Goal: Information Seeking & Learning: Learn about a topic

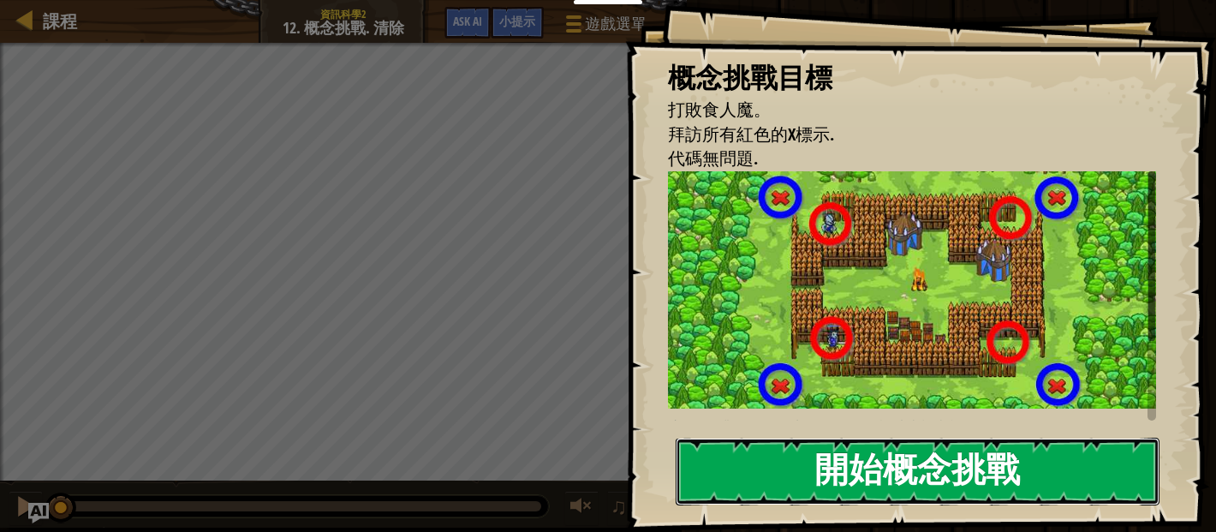
click at [883, 471] on button "開始概念挑戰" at bounding box center [918, 472] width 484 height 68
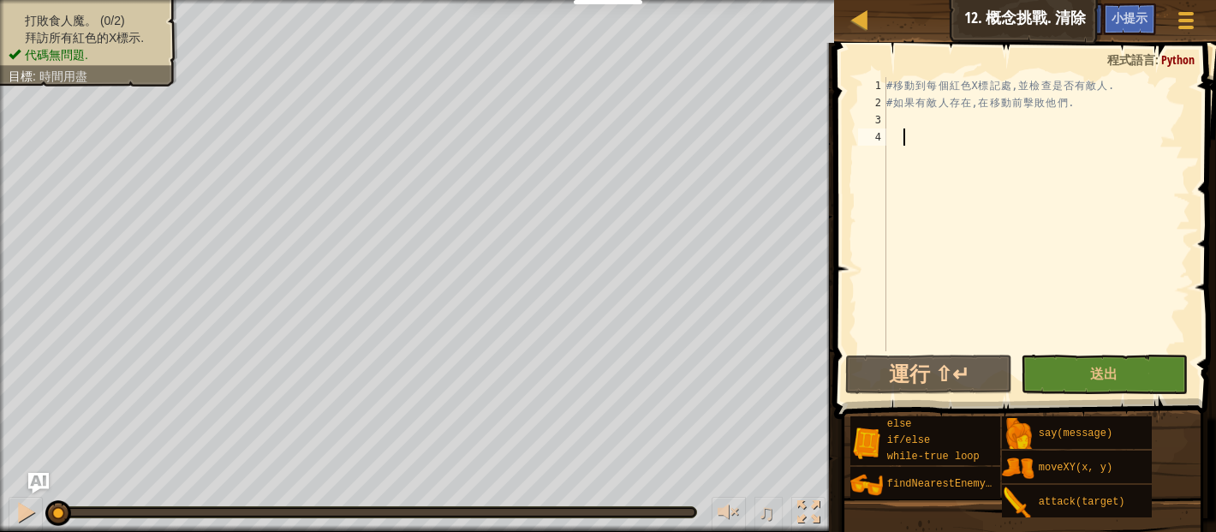
click at [901, 142] on div "# 移 動 到 每 個 紅 色 X 標 記 處 , 並 檢 查 是 否 有 敵 人 . # 如 果 有 敵 人 存 在 , 在 移 動 前 擊 敗 他 們 ." at bounding box center [1036, 231] width 307 height 308
type textarea "ㄐ"
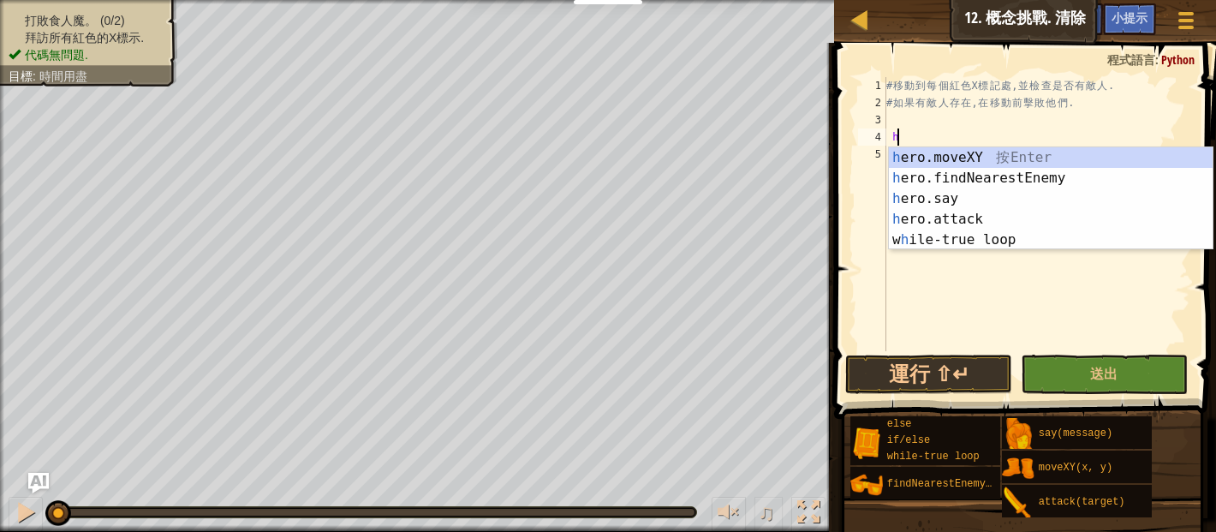
scroll to position [8, 0]
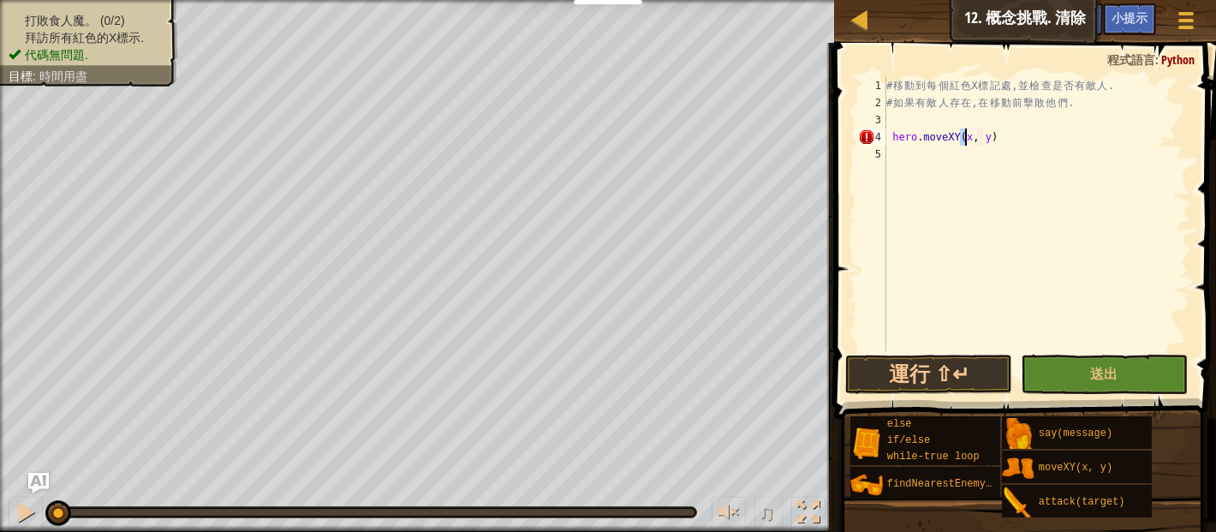
type textarea "hero.moveXY(, y)"
click at [1109, 289] on div "# 移 動 到 每 個 紅 色 X 標 記 處 , 並 檢 查 是 否 有 敵 人 . # 如 果 有 敵 人 存 在 , 在 移 動 前 擊 敗 他 們 .…" at bounding box center [1036, 231] width 307 height 308
type textarea "1"
type textarea "hero.moveXY(18,14)"
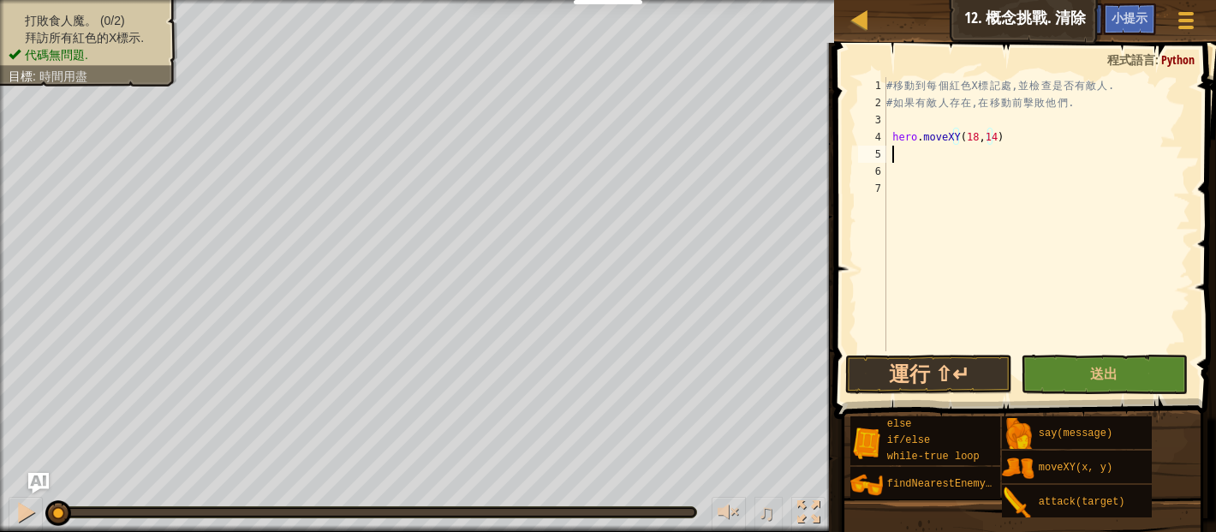
scroll to position [8, 0]
click at [893, 138] on div "# 移 動 到 每 個 紅 色 X 標 記 處 , 並 檢 查 是 否 有 敵 人 . # 如 果 有 敵 人 存 在 , 在 移 動 前 擊 敗 他 們 .…" at bounding box center [1036, 231] width 307 height 308
type textarea "hero.moveXY(18,14)"
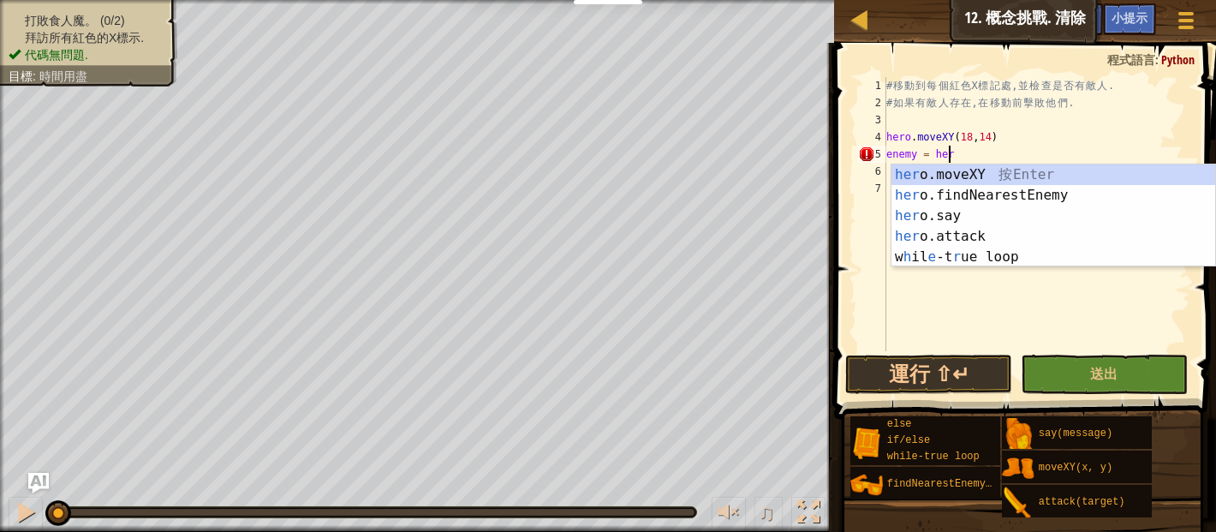
scroll to position [8, 4]
type textarea "enemy = hero"
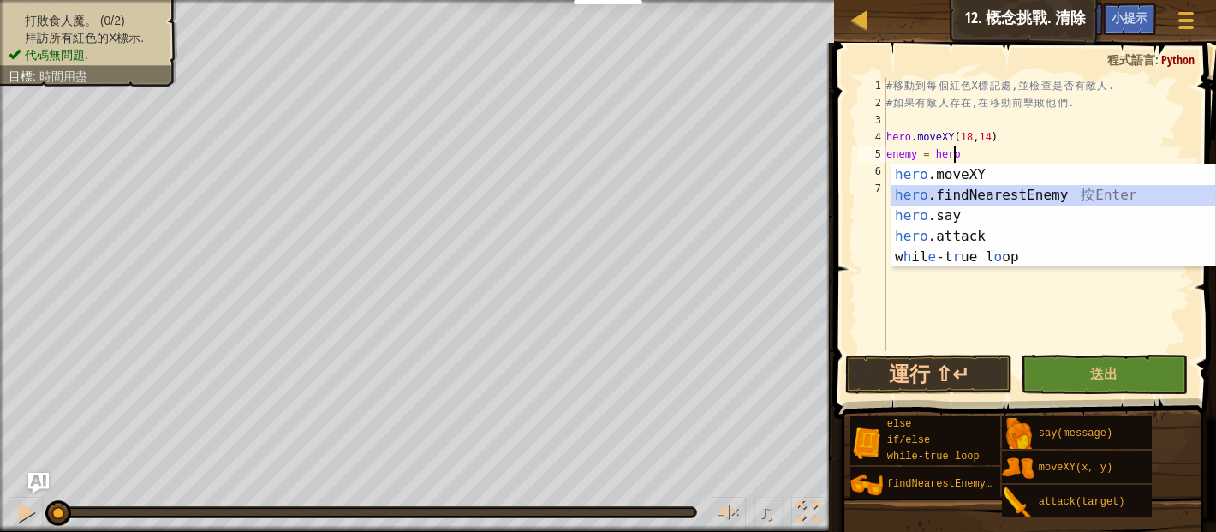
scroll to position [8, 0]
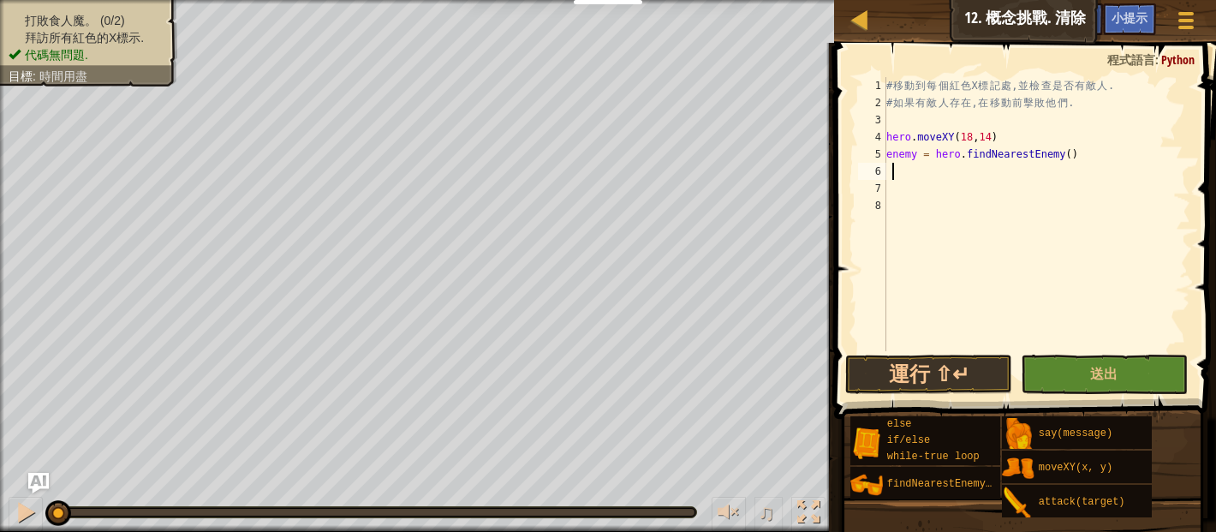
drag, startPoint x: 901, startPoint y: 164, endPoint x: 1076, endPoint y: 187, distance: 177.0
click at [1076, 187] on div "# 移 動 到 每 個 紅 色 X 標 記 處 , 並 檢 查 是 否 有 敵 人 . # 如 果 有 敵 人 存 在 , 在 移 動 前 擊 敗 他 們 .…" at bounding box center [1036, 231] width 307 height 308
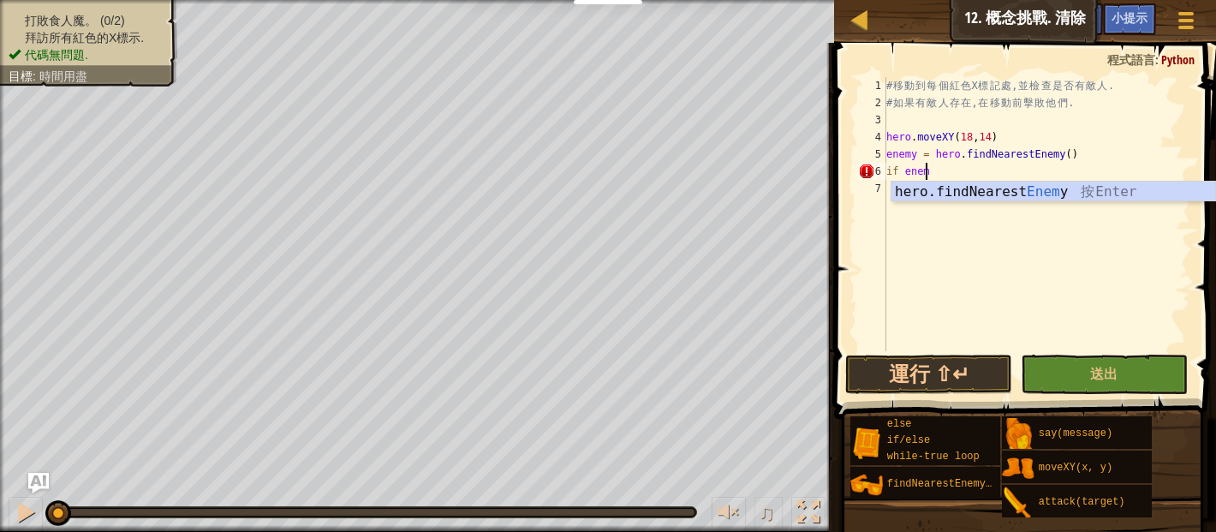
scroll to position [8, 2]
type textarea "if enemy:"
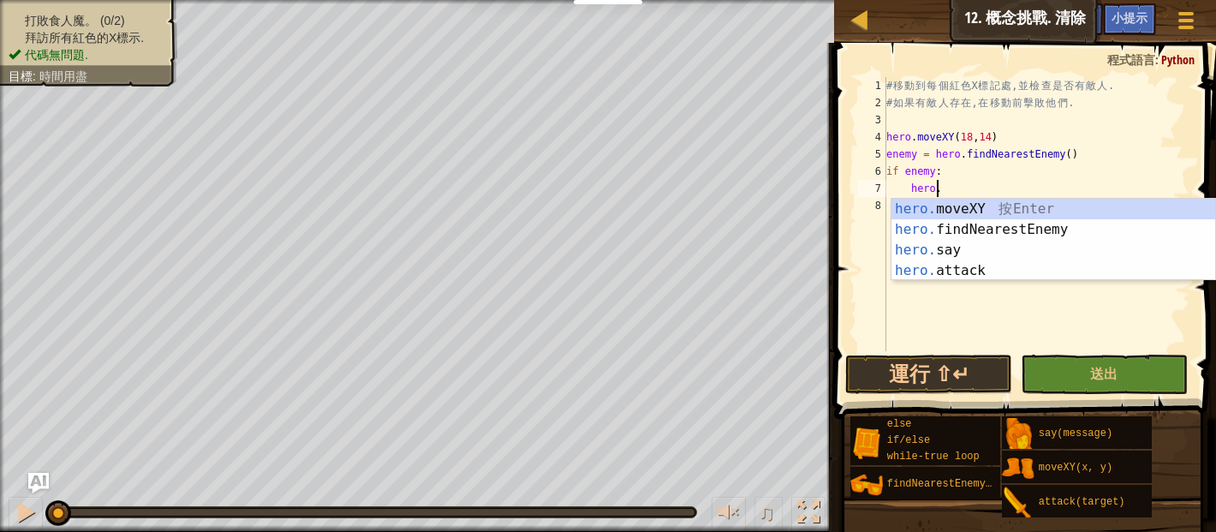
scroll to position [8, 3]
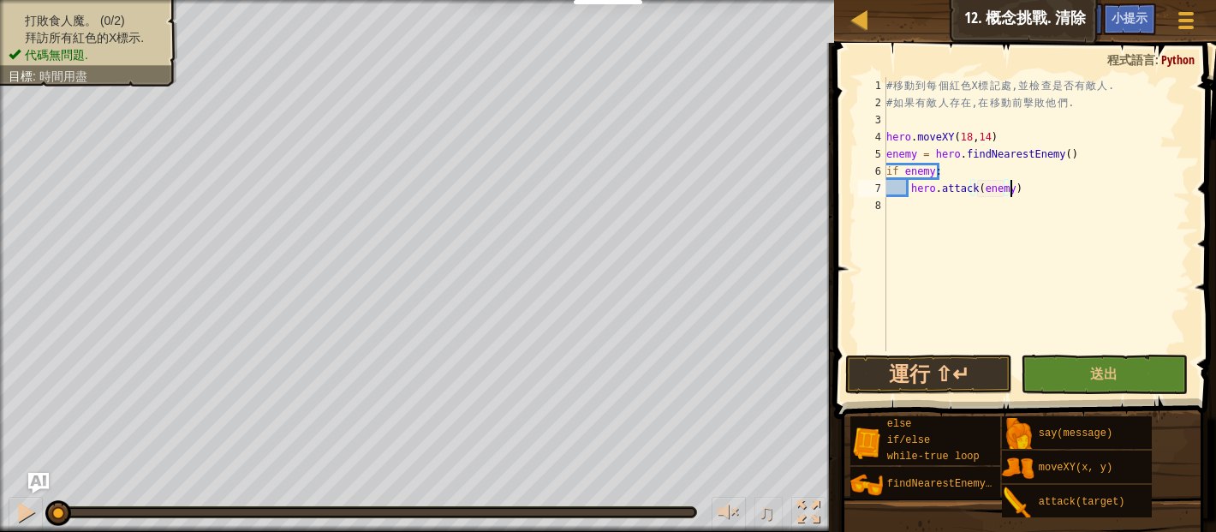
click at [1039, 192] on div "# 移 動 到 每 個 紅 色 X 標 記 處 , 並 檢 查 是 否 有 敵 人 . # 如 果 有 敵 人 存 在 , 在 移 動 前 擊 敗 他 們 .…" at bounding box center [1036, 231] width 307 height 308
type textarea "hero.attack(enemy)"
click at [927, 368] on button "運行 ⇧↵" at bounding box center [928, 373] width 167 height 39
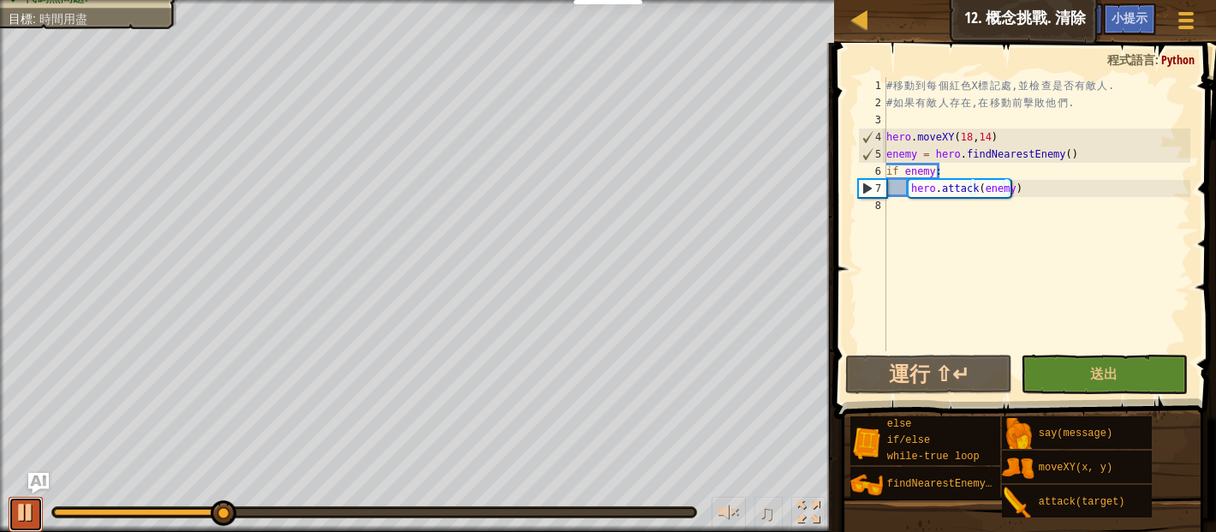
click at [20, 507] on div at bounding box center [26, 512] width 22 height 22
click at [1025, 188] on div "# 移 動 到 每 個 紅 色 X 標 記 處 , 並 檢 查 是 否 有 敵 人 . # 如 果 有 敵 人 存 在 , 在 移 動 前 擊 敗 他 們 .…" at bounding box center [1036, 231] width 307 height 308
click at [1033, 189] on div "# 移 動 到 每 個 紅 色 X 標 記 處 , 並 檢 查 是 否 有 敵 人 . # 如 果 有 敵 人 存 在 , 在 移 動 前 擊 敗 他 們 .…" at bounding box center [1036, 231] width 307 height 308
click at [1027, 189] on div "# 移 動 到 每 個 紅 色 X 標 記 處 , 並 檢 查 是 否 有 敵 人 . # 如 果 有 敵 人 存 在 , 在 移 動 前 擊 敗 他 們 .…" at bounding box center [1036, 231] width 307 height 308
drag, startPoint x: 1027, startPoint y: 189, endPoint x: 910, endPoint y: 184, distance: 117.4
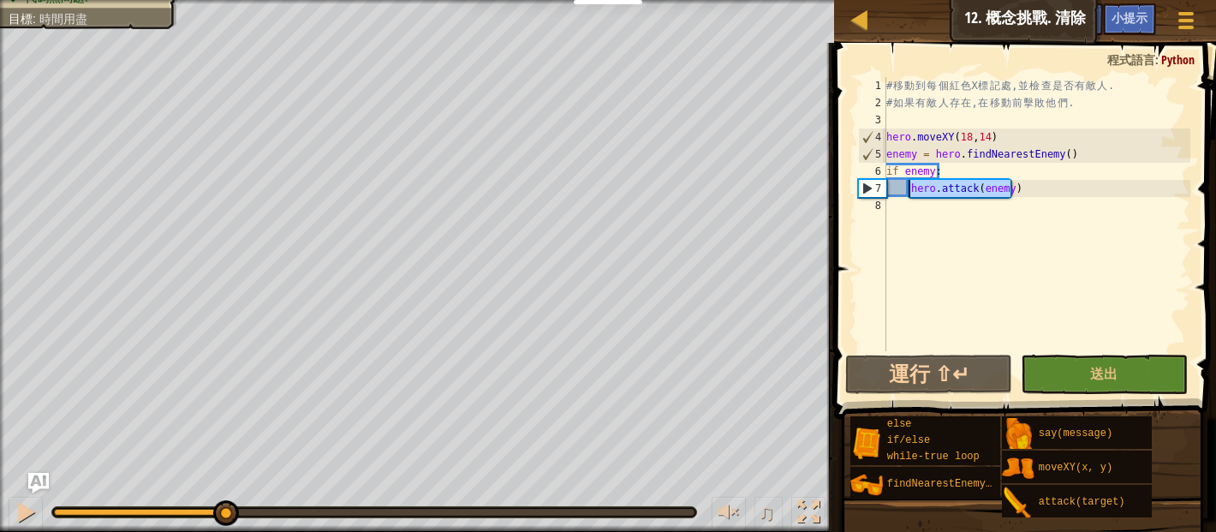
click at [910, 184] on div "# 移 動 到 每 個 紅 色 X 標 記 處 , 並 檢 查 是 否 有 敵 人 . # 如 果 有 敵 人 存 在 , 在 移 動 前 擊 敗 他 們 .…" at bounding box center [1036, 231] width 307 height 308
click at [1056, 188] on div "# 移 動 到 每 個 紅 色 X 標 記 處 , 並 檢 查 是 否 有 敵 人 . # 如 果 有 敵 人 存 在 , 在 移 動 前 擊 敗 他 們 .…" at bounding box center [1036, 214] width 307 height 274
click at [920, 208] on div "# 移 動 到 每 個 紅 色 X 標 記 處 , 並 檢 查 是 否 有 敵 人 . # 如 果 有 敵 人 存 在 , 在 移 動 前 擊 敗 他 們 .…" at bounding box center [1036, 231] width 307 height 308
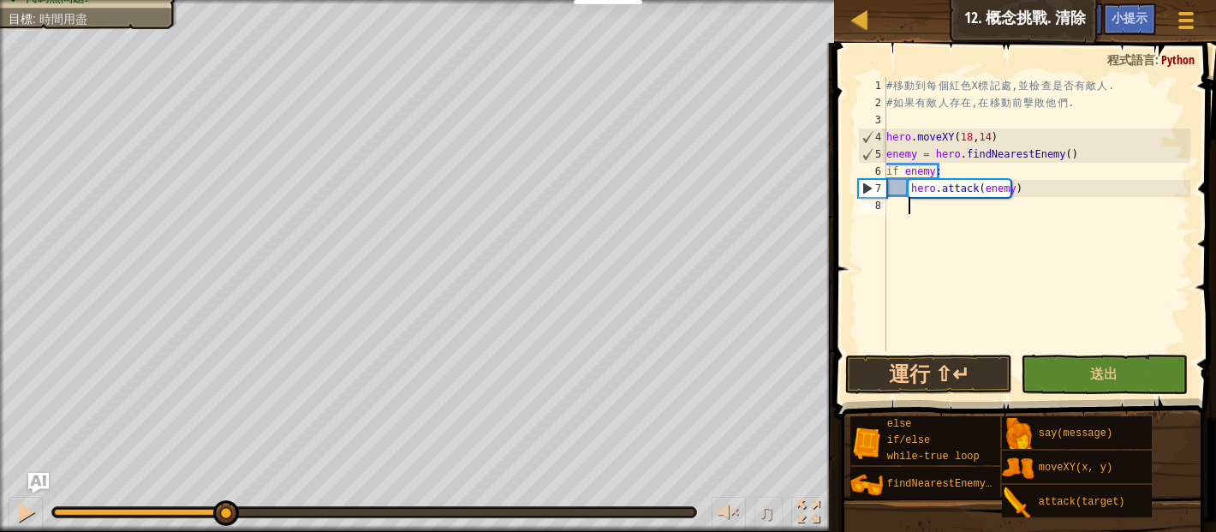
paste textarea "hero.attack(enemy)"
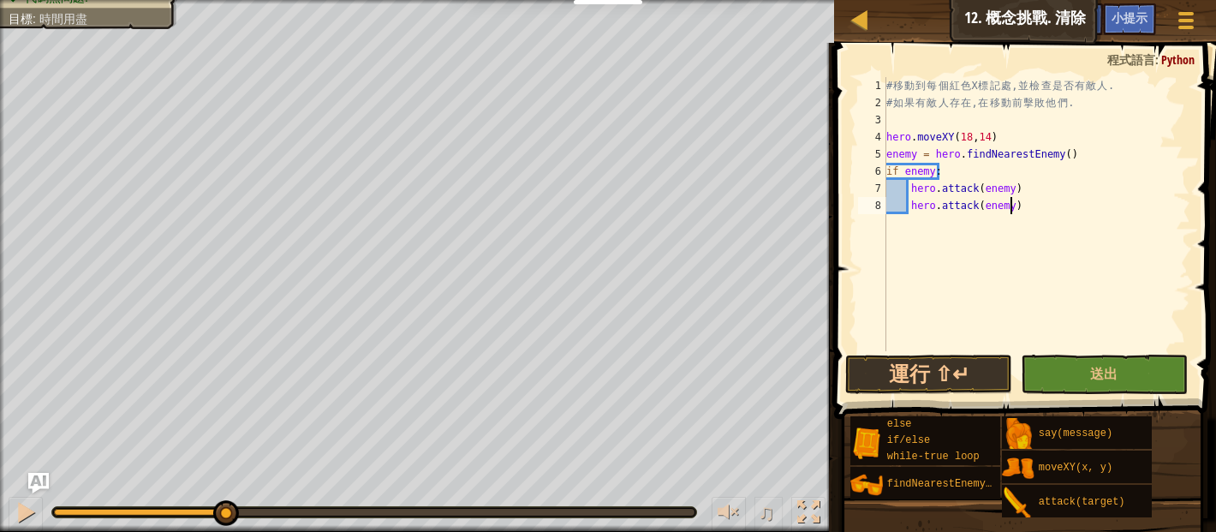
type textarea "hero.attack(enemy)"
click at [931, 372] on button "運行 ⇧↵" at bounding box center [928, 373] width 167 height 39
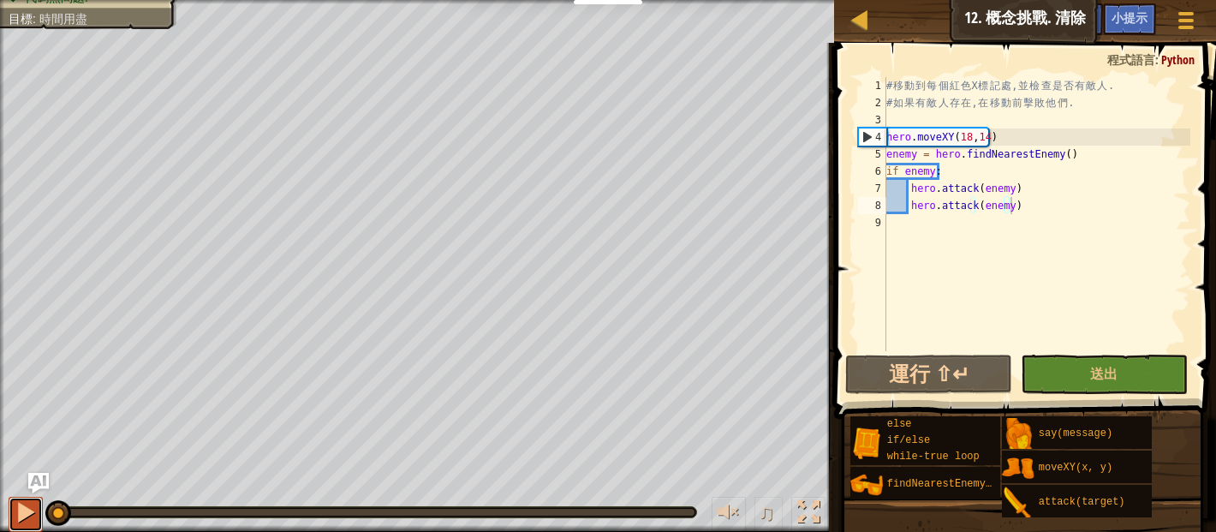
click at [27, 508] on div at bounding box center [26, 512] width 22 height 22
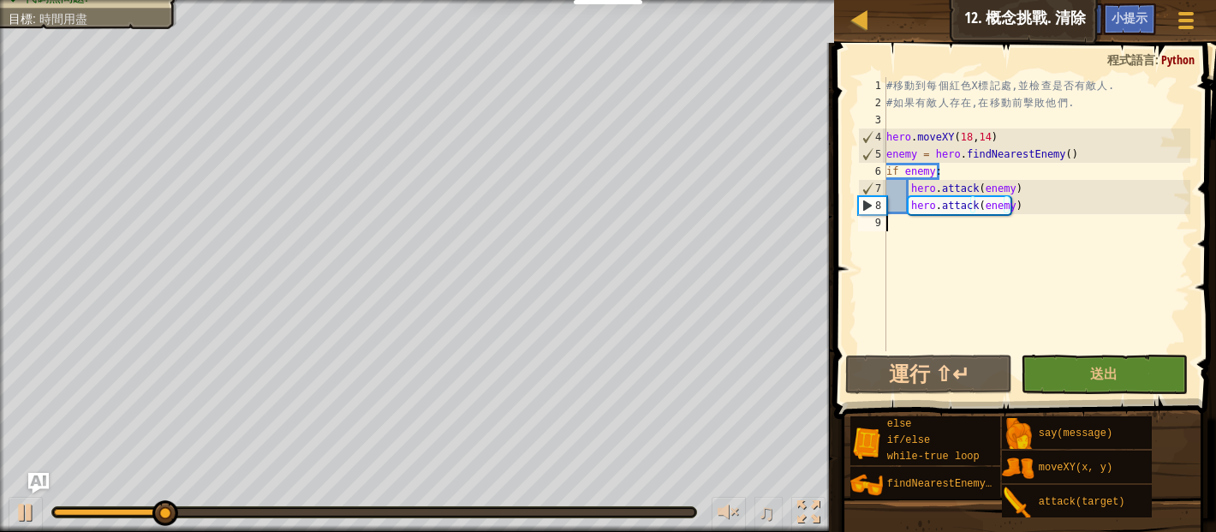
click at [914, 226] on div "# 移 動 到 每 個 紅 色 X 標 記 處 , 並 檢 查 是 否 有 敵 人 . # 如 果 有 敵 人 存 在 , 在 移 動 前 擊 敗 他 們 .…" at bounding box center [1036, 231] width 307 height 308
click at [957, 373] on button "運行 ⇧↵" at bounding box center [928, 373] width 167 height 39
click at [27, 512] on div at bounding box center [26, 512] width 22 height 22
click at [1057, 200] on div "# 移 動 到 每 個 紅 色 X 標 記 處 , 並 檢 查 是 否 有 敵 人 . # 如 果 有 敵 人 存 在 , 在 移 動 前 擊 敗 他 們 .…" at bounding box center [1036, 231] width 307 height 308
click at [1041, 199] on div "# 移 動 到 每 個 紅 色 X 標 記 處 , 並 檢 查 是 否 有 敵 人 . # 如 果 有 敵 人 存 在 , 在 移 動 前 擊 敗 他 們 .…" at bounding box center [1036, 231] width 307 height 308
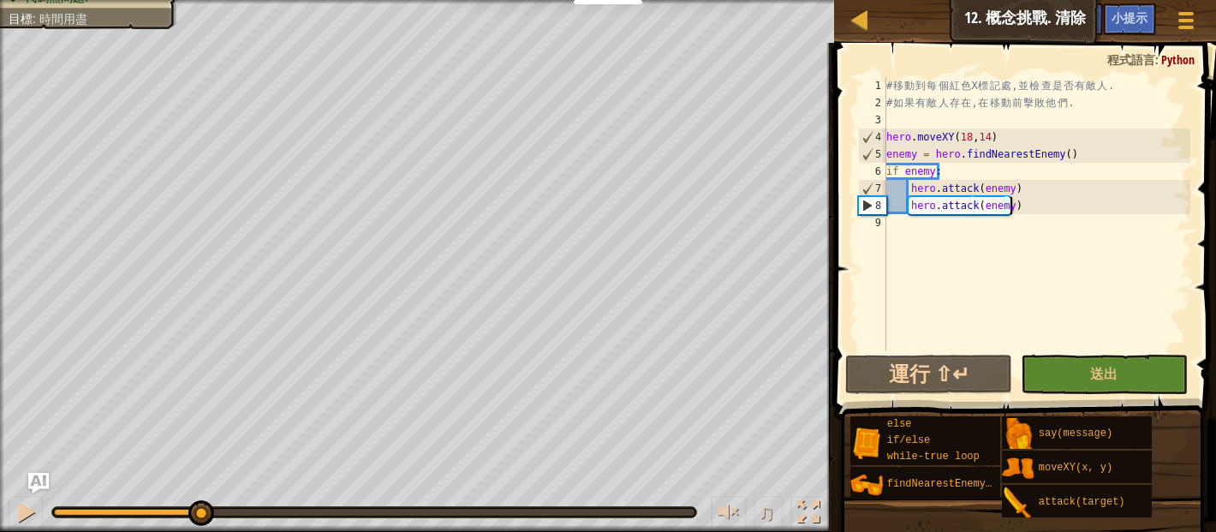
click at [1018, 204] on div "# 移 動 到 每 個 紅 色 X 標 記 處 , 並 檢 查 是 否 有 敵 人 . # 如 果 有 敵 人 存 在 , 在 移 動 前 擊 敗 他 們 .…" at bounding box center [1036, 231] width 307 height 308
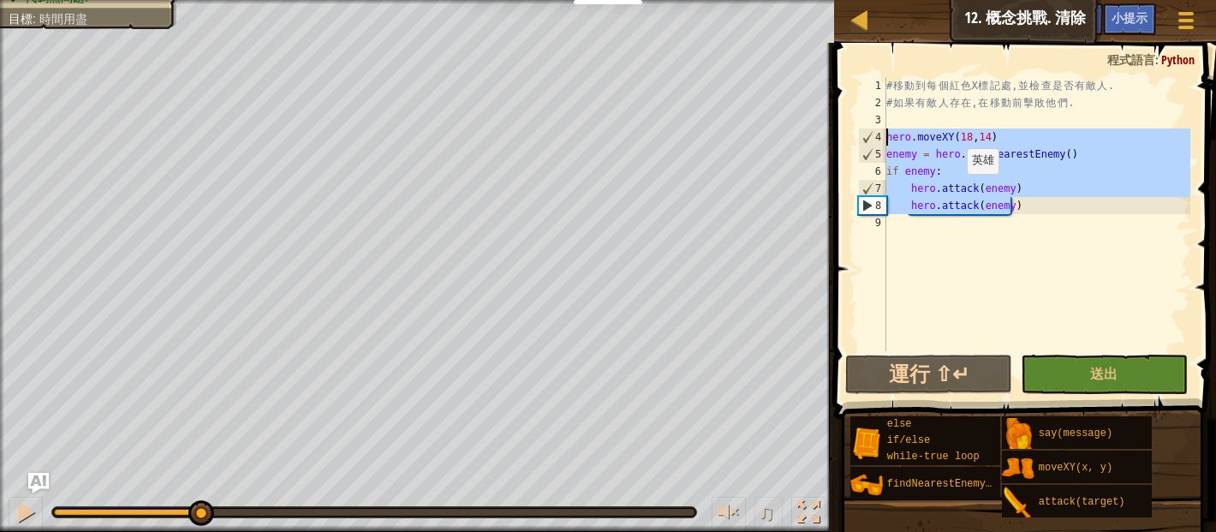
drag, startPoint x: 1015, startPoint y: 207, endPoint x: 827, endPoint y: 131, distance: 202.4
click at [829, 131] on div "填寫解答 小提示 hero.attack(enemy) 1 2 3 4 5 6 7 8 9 # 移 動 到 每 個 紅 色 X 標 記 處 , 並 檢 查 是…" at bounding box center [1022, 287] width 387 height 489
type textarea "hero.moveXY(18,14) enemy = hero.findNearestEnemy()"
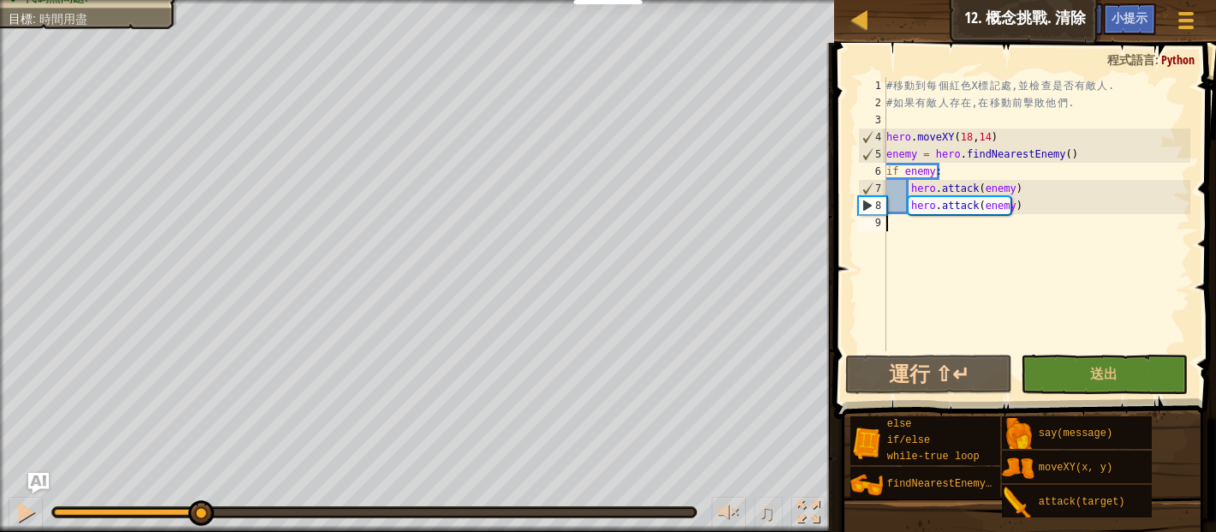
click at [897, 223] on div "# 移 動 到 每 個 紅 色 X 標 記 處 , 並 檢 查 是 否 有 敵 人 . # 如 果 有 敵 人 存 在 , 在 移 動 前 擊 敗 他 們 .…" at bounding box center [1036, 231] width 307 height 308
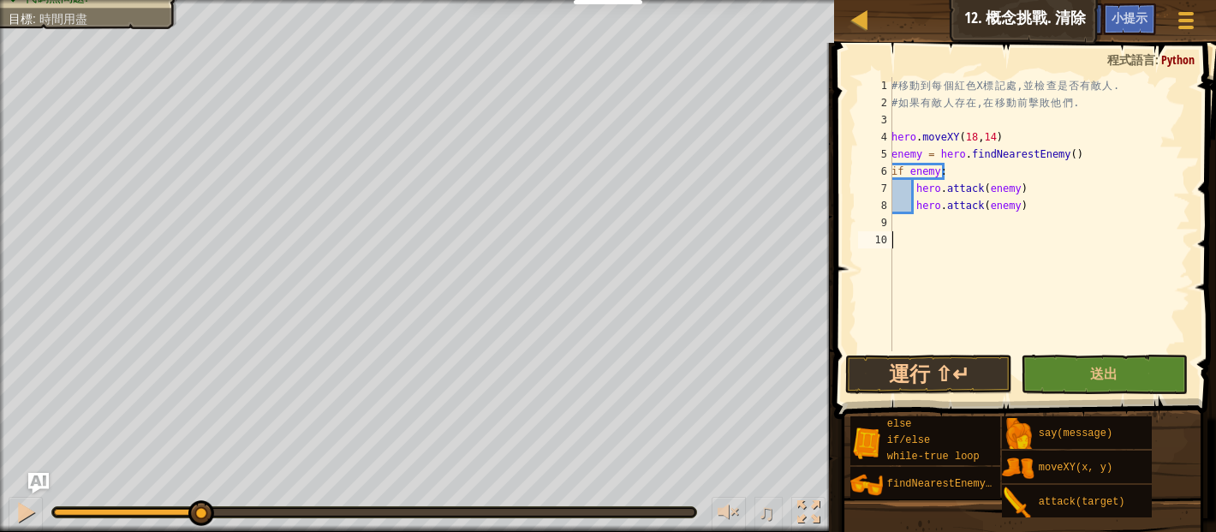
paste textarea "hero.attack(enemy)"
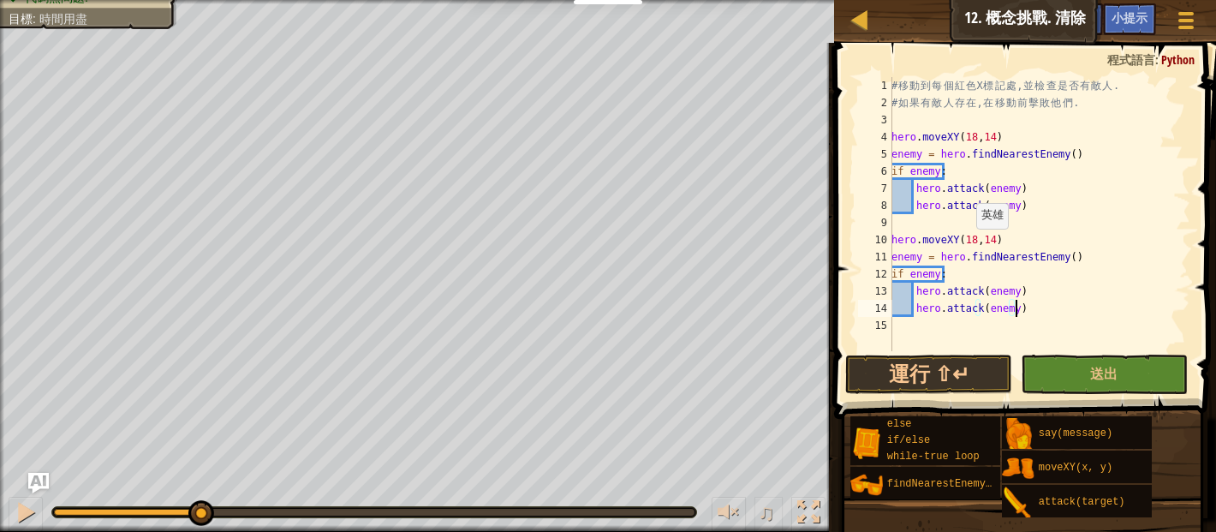
click at [967, 246] on div "# 移 動 到 每 個 紅 色 X 標 記 處 , 並 檢 查 是 否 有 敵 人 . # 如 果 有 敵 人 存 在 , 在 移 動 前 擊 敗 他 們 .…" at bounding box center [1039, 231] width 302 height 308
type textarea "hero.moveXY(62,14)"
click at [925, 378] on button "運行 ⇧↵" at bounding box center [928, 373] width 167 height 39
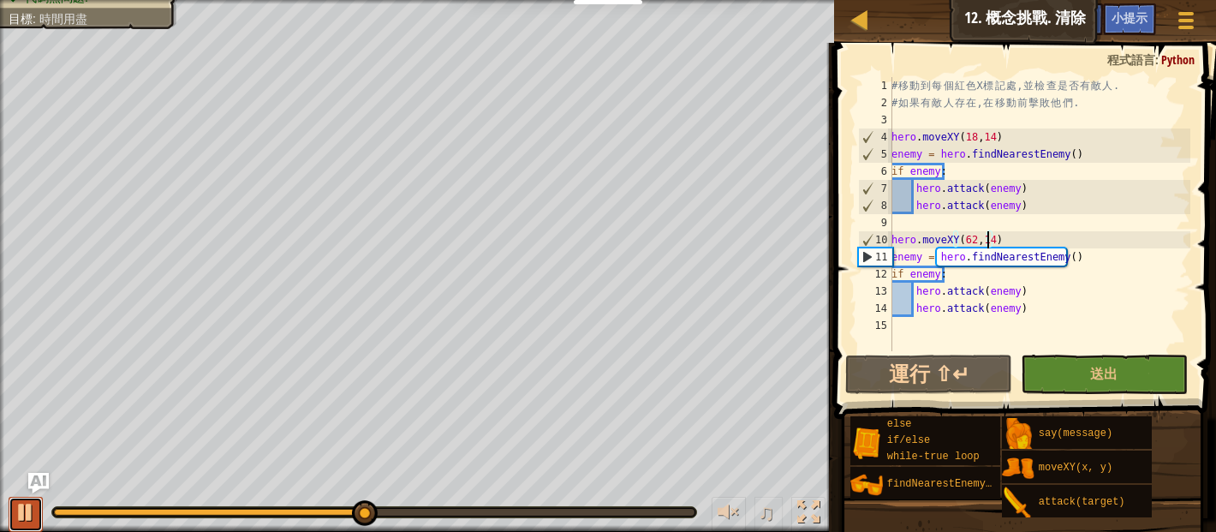
click at [19, 515] on div at bounding box center [26, 512] width 22 height 22
click at [900, 330] on div "# 移 動 到 每 個 紅 色 X 標 記 處 , 並 檢 查 是 否 有 敵 人 . # 如 果 有 敵 人 存 在 , 在 移 動 前 擊 敗 他 們 .…" at bounding box center [1039, 231] width 302 height 308
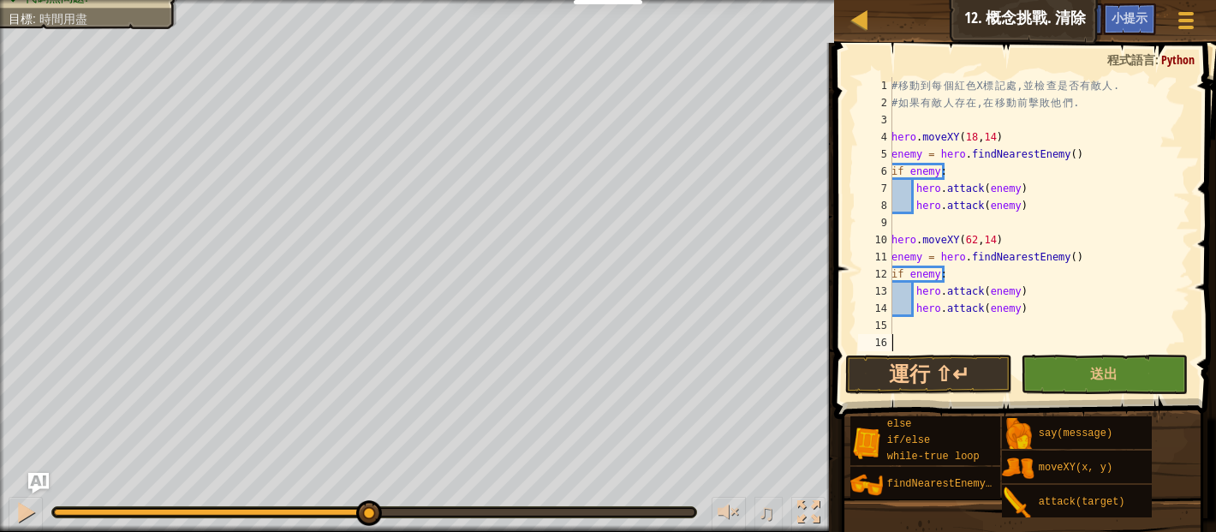
paste textarea "hero.attack(enemy)"
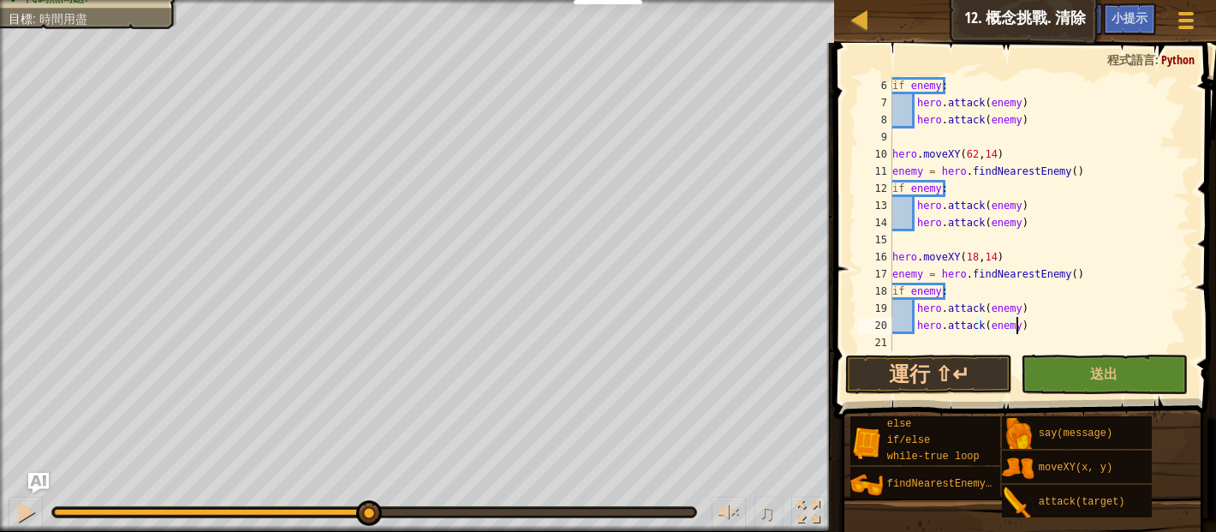
scroll to position [86, 0]
click at [973, 265] on div "if enemy : hero . attack ( enemy ) hero . attack ( enemy ) hero . moveXY ( 62 ,…" at bounding box center [1032, 231] width 287 height 308
type textarea "hero.moveXY(62,54)"
click at [948, 373] on button "運行 ⇧↵" at bounding box center [928, 373] width 167 height 39
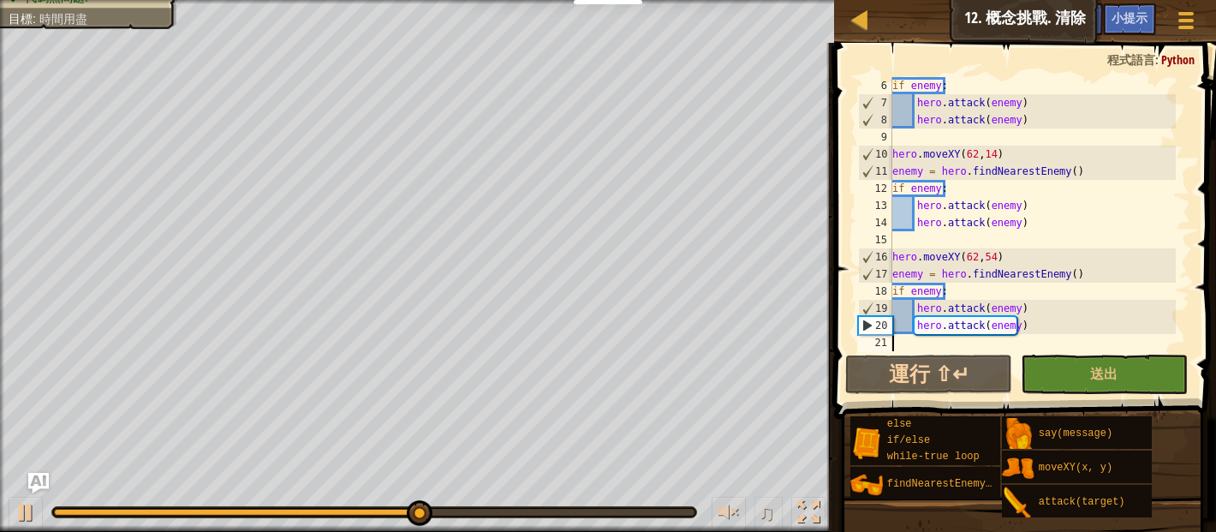
click at [903, 339] on div "if enemy : hero . attack ( enemy ) hero . attack ( enemy ) hero . moveXY ( 62 ,…" at bounding box center [1032, 231] width 287 height 308
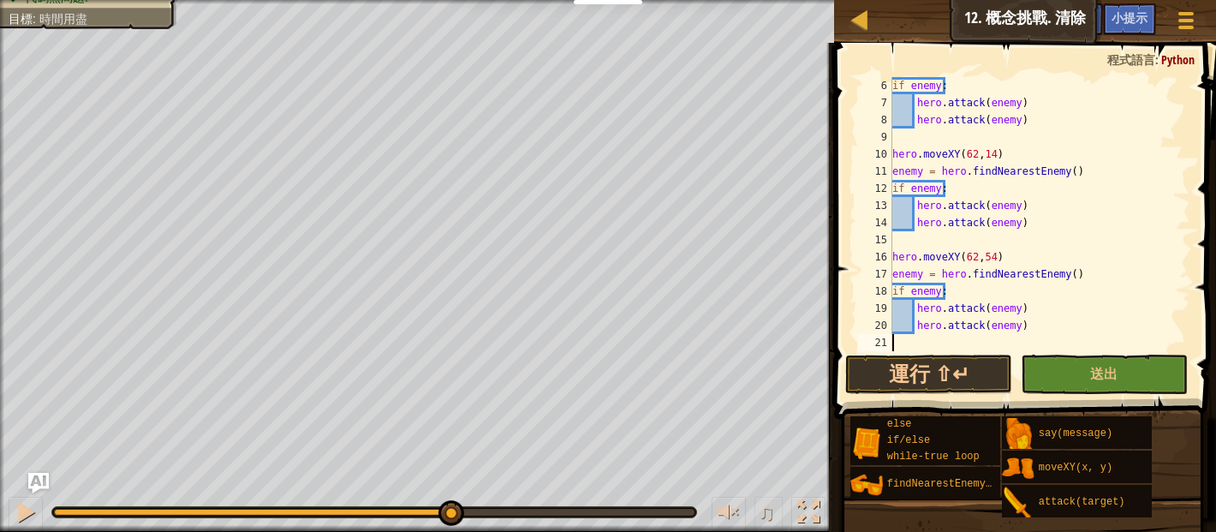
click at [897, 339] on div "if enemy : hero . attack ( enemy ) hero . attack ( enemy ) hero . moveXY ( 62 ,…" at bounding box center [1032, 231] width 287 height 308
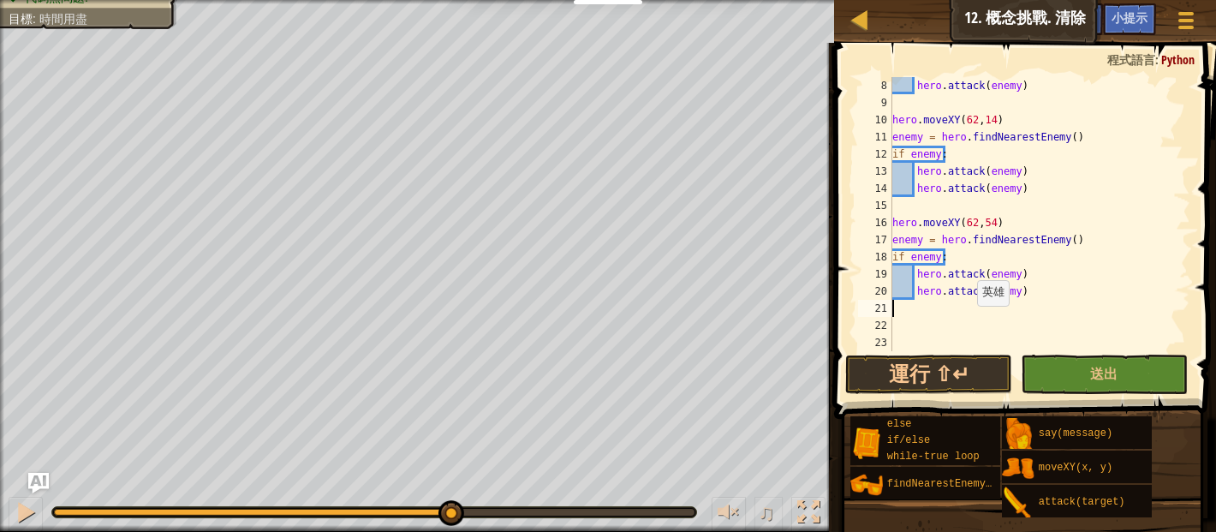
scroll to position [120, 0]
paste textarea "hero.attack(enemy)"
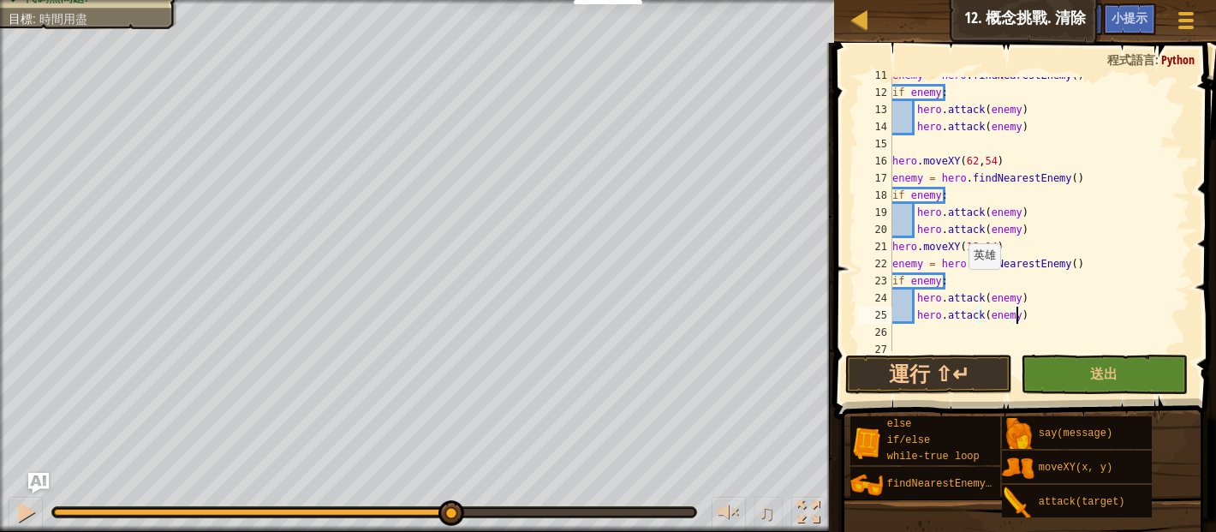
scroll to position [182, 0]
click at [989, 252] on div "enemy = hero . findNearestEnemy ( ) if enemy : hero . attack ( enemy ) hero . a…" at bounding box center [1032, 220] width 287 height 308
click at [951, 378] on button "運行 ⇧↵" at bounding box center [928, 373] width 167 height 39
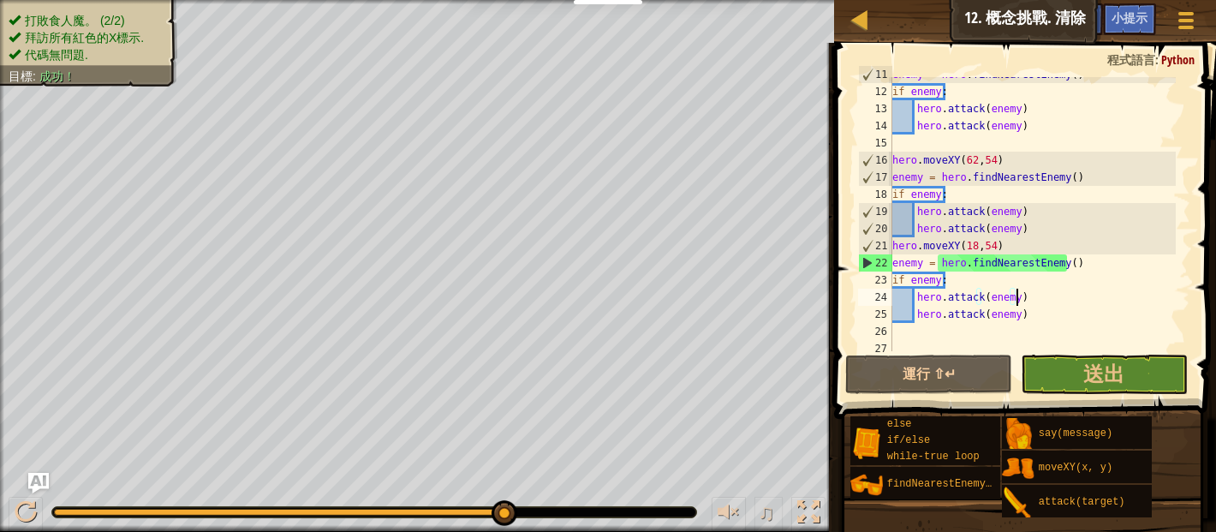
click at [1032, 301] on div "enemy = hero . findNearestEnemy ( ) if enemy : hero . attack ( enemy ) hero . a…" at bounding box center [1032, 220] width 287 height 308
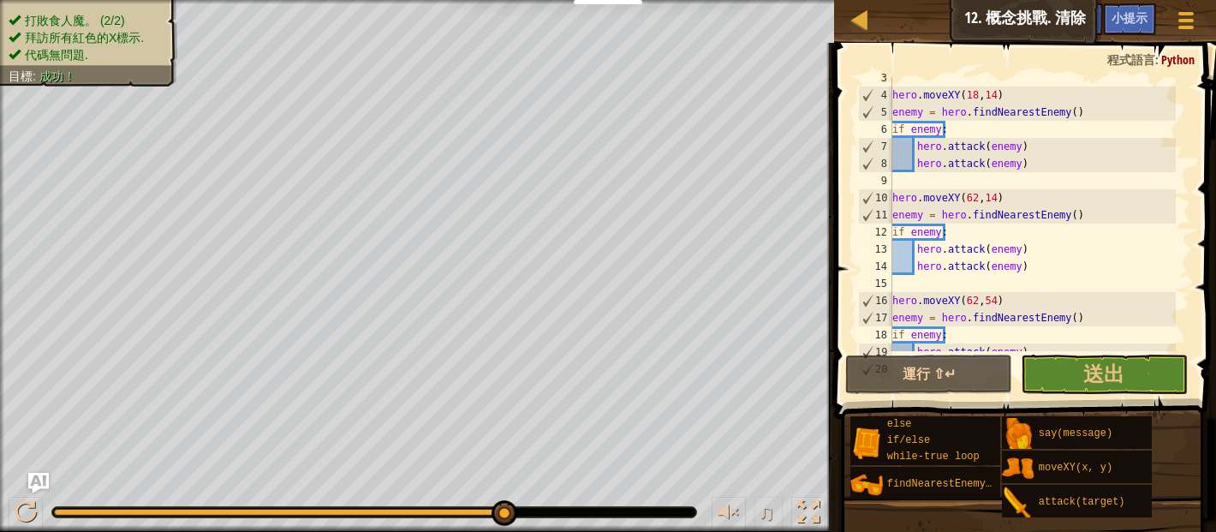
scroll to position [0, 0]
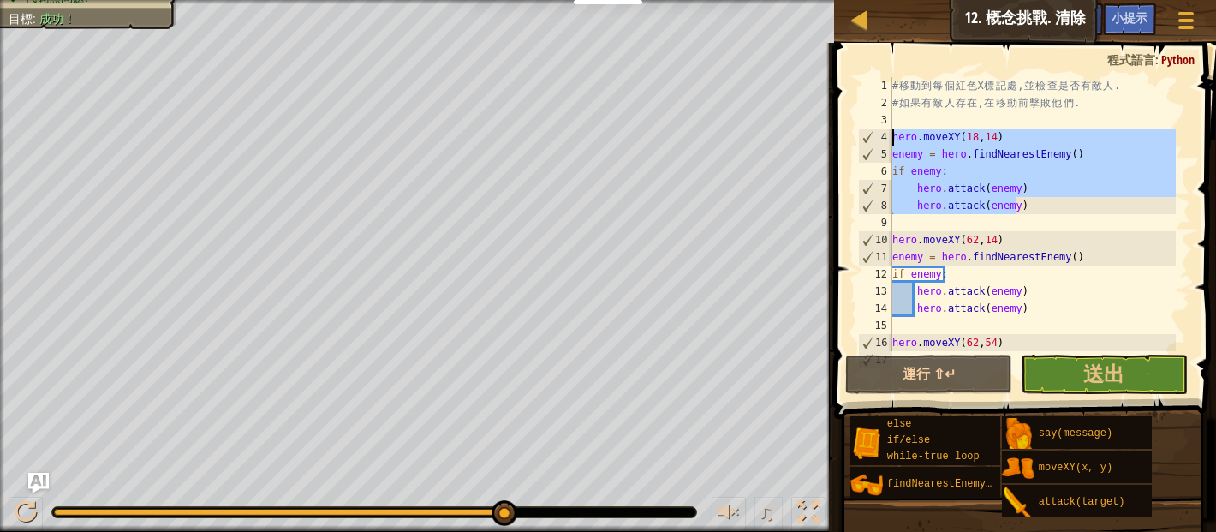
drag, startPoint x: 1036, startPoint y: 208, endPoint x: 853, endPoint y: 143, distance: 194.4
click at [853, 143] on div "hero.attack(enemy) 1 2 3 4 5 6 7 8 9 10 11 12 13 14 15 16 17 # 移 動 到 每 個 紅 色 X …" at bounding box center [1022, 264] width 387 height 426
click at [1046, 202] on div "# 移 動 到 每 個 紅 色 X 標 記 處 , 並 檢 查 是 否 有 敵 人 . # 如 果 有 敵 人 存 在 , 在 移 動 前 擊 敗 他 們 .…" at bounding box center [1032, 214] width 287 height 274
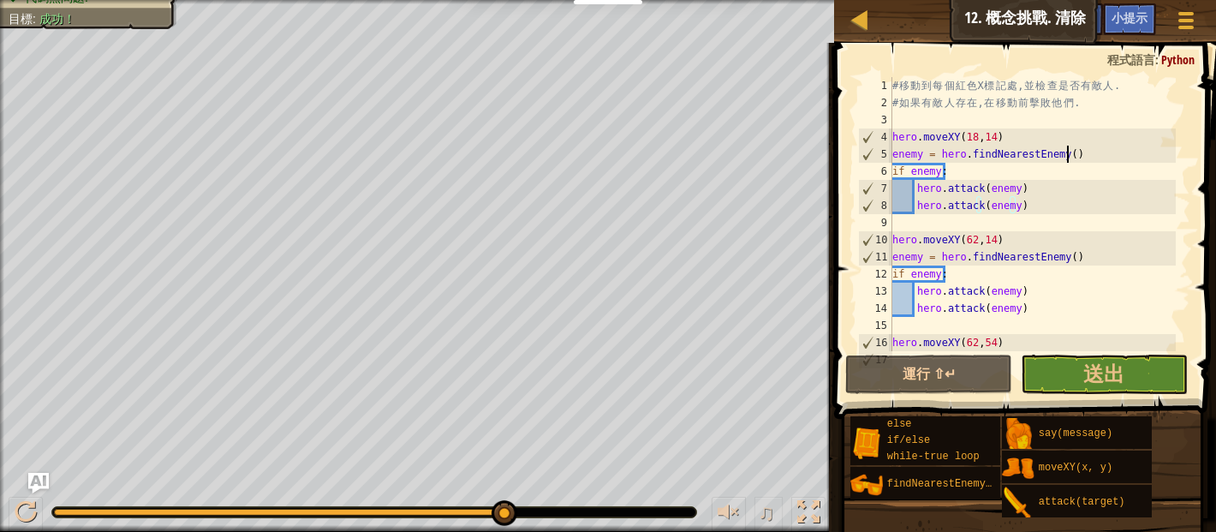
click at [1079, 158] on div "# 移 動 到 每 個 紅 色 X 標 記 處 , 並 檢 查 是 否 有 敵 人 . # 如 果 有 敵 人 存 在 , 在 移 動 前 擊 敗 他 們 .…" at bounding box center [1032, 231] width 287 height 308
click at [1027, 208] on div "# 移 動 到 每 個 紅 色 X 標 記 處 , 並 檢 查 是 否 有 敵 人 . # 如 果 有 敵 人 存 在 , 在 移 動 前 擊 敗 他 們 .…" at bounding box center [1032, 231] width 287 height 308
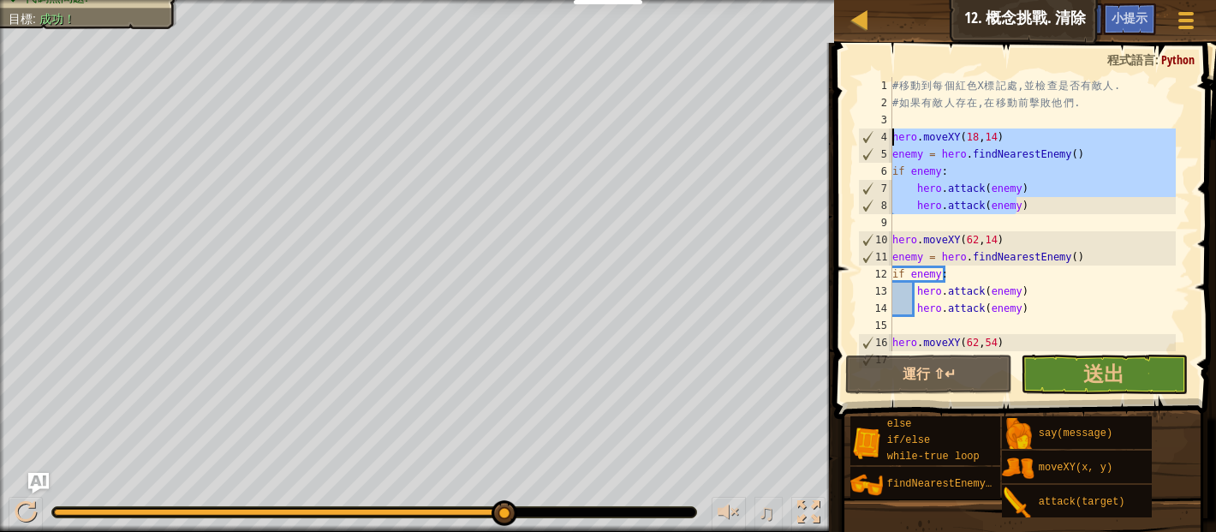
drag, startPoint x: 1027, startPoint y: 209, endPoint x: 838, endPoint y: 144, distance: 200.1
click at [838, 144] on div "hero.attack(enemy) 1 2 3 4 5 6 7 8 9 10 11 12 13 14 15 16 17 # 移 動 到 每 個 紅 色 X …" at bounding box center [1022, 264] width 387 height 426
click at [1034, 203] on div "# 移 動 到 每 個 紅 色 X 標 記 處 , 並 檢 查 是 否 有 敵 人 . # 如 果 有 敵 人 存 在 , 在 移 動 前 擊 敗 他 們 .…" at bounding box center [1032, 214] width 287 height 274
drag, startPoint x: 1025, startPoint y: 206, endPoint x: 851, endPoint y: 128, distance: 190.5
click at [851, 128] on div "hero.attack(enemy) 1 2 3 4 5 6 7 8 9 10 11 12 13 14 15 16 17 # 移 動 到 每 個 紅 色 X …" at bounding box center [1022, 264] width 387 height 426
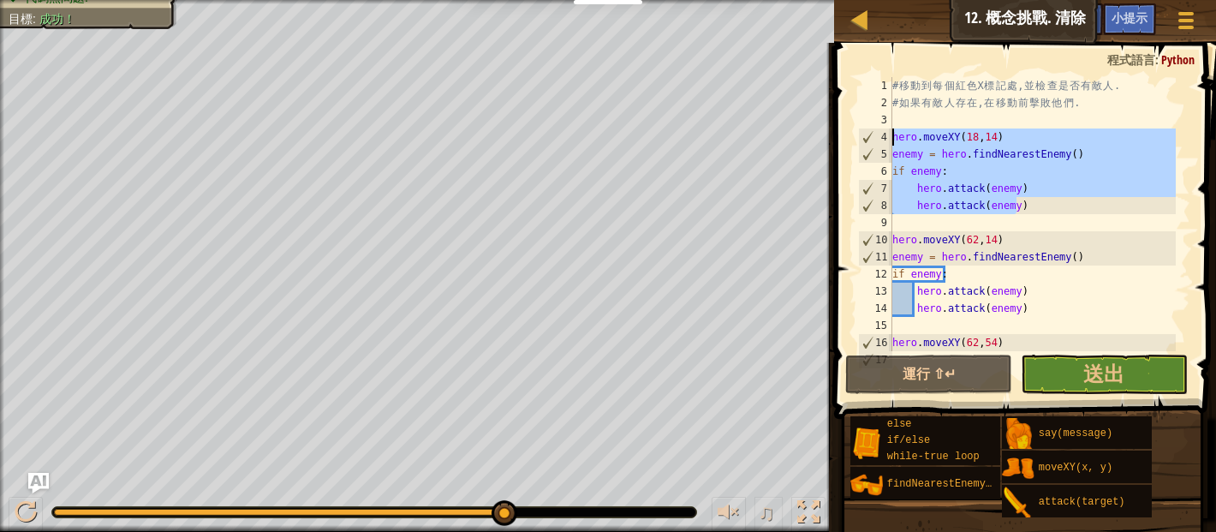
click at [1039, 204] on div "# 移 動 到 每 個 紅 色 X 標 記 處 , 並 檢 查 是 否 有 敵 人 . # 如 果 有 敵 人 存 在 , 在 移 動 前 擊 敗 他 們 .…" at bounding box center [1032, 214] width 287 height 274
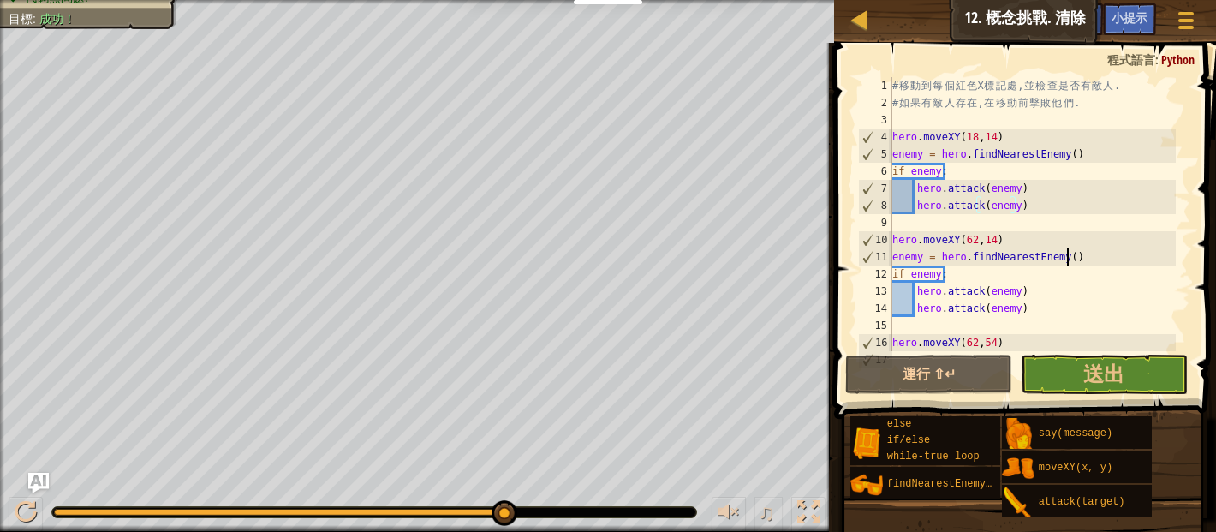
click at [1081, 259] on div "# 移 動 到 每 個 紅 色 X 標 記 處 , 並 檢 查 是 否 有 敵 人 . # 如 果 有 敵 人 存 在 , 在 移 動 前 擊 敗 他 們 .…" at bounding box center [1032, 231] width 287 height 308
click at [1039, 204] on div "# 移 動 到 每 個 紅 色 X 標 記 處 , 並 檢 查 是 否 有 敵 人 . # 如 果 有 敵 人 存 在 , 在 移 動 前 擊 敗 他 們 .…" at bounding box center [1032, 231] width 287 height 308
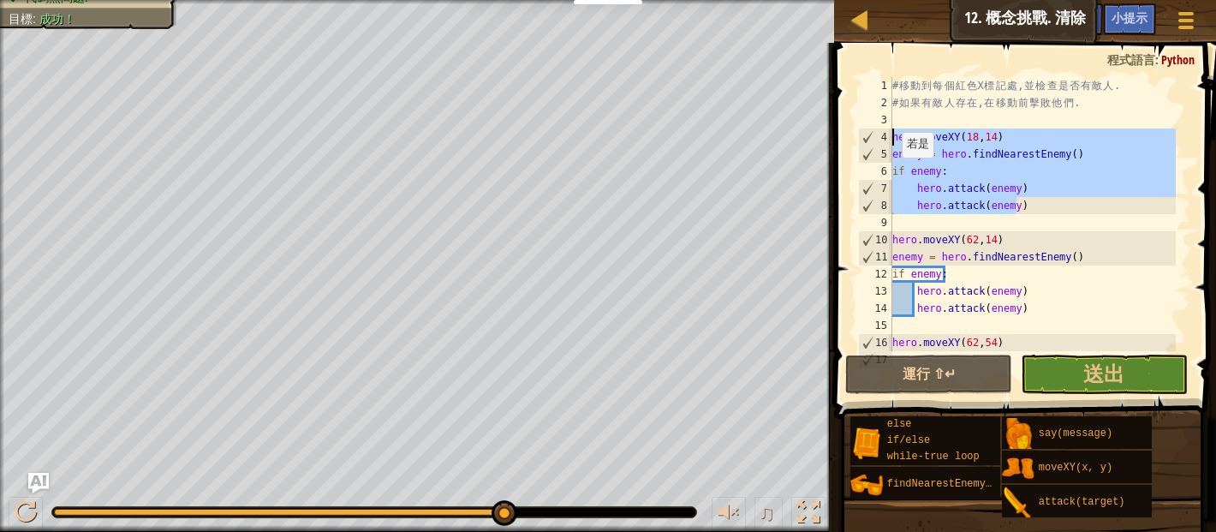
drag, startPoint x: 1037, startPoint y: 203, endPoint x: 848, endPoint y: 133, distance: 201.0
click at [848, 133] on div "hero.attack(enemy) 1 2 3 4 5 6 7 8 9 10 11 12 13 14 15 16 17 # 移 動 到 每 個 紅 色 X …" at bounding box center [1022, 264] width 387 height 426
click at [1051, 209] on div "# 移 動 到 每 個 紅 色 X 標 記 處 , 並 檢 查 是 否 有 敵 人 . # 如 果 有 敵 人 存 在 , 在 移 動 前 擊 敗 他 們 .…" at bounding box center [1032, 214] width 287 height 274
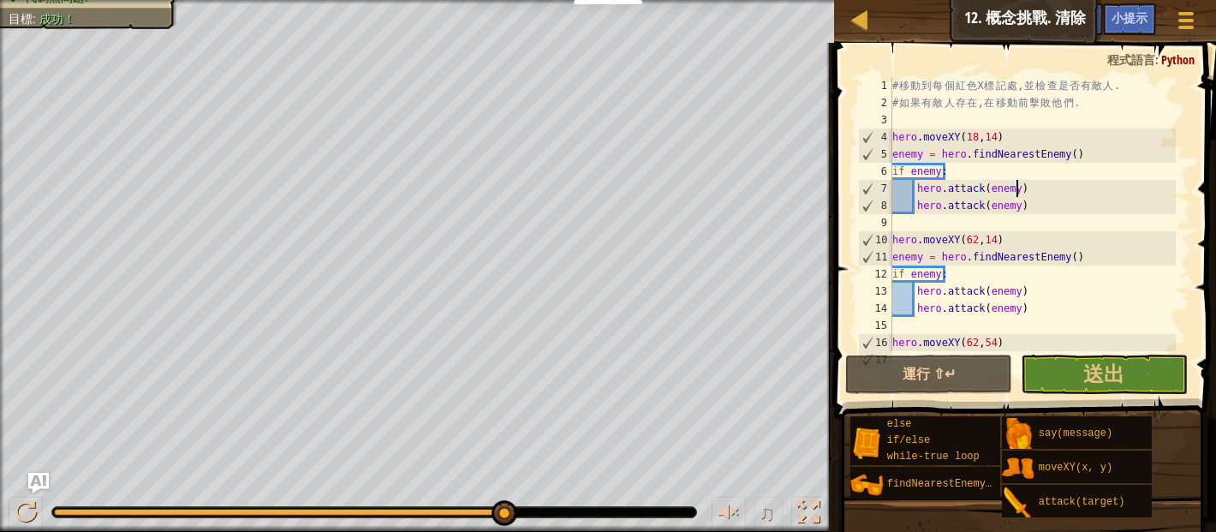
click at [1034, 192] on div "# 移 動 到 每 個 紅 色 X 標 記 處 , 並 檢 查 是 否 有 敵 人 . # 如 果 有 敵 人 存 在 , 在 移 動 前 擊 敗 他 們 .…" at bounding box center [1032, 231] width 287 height 308
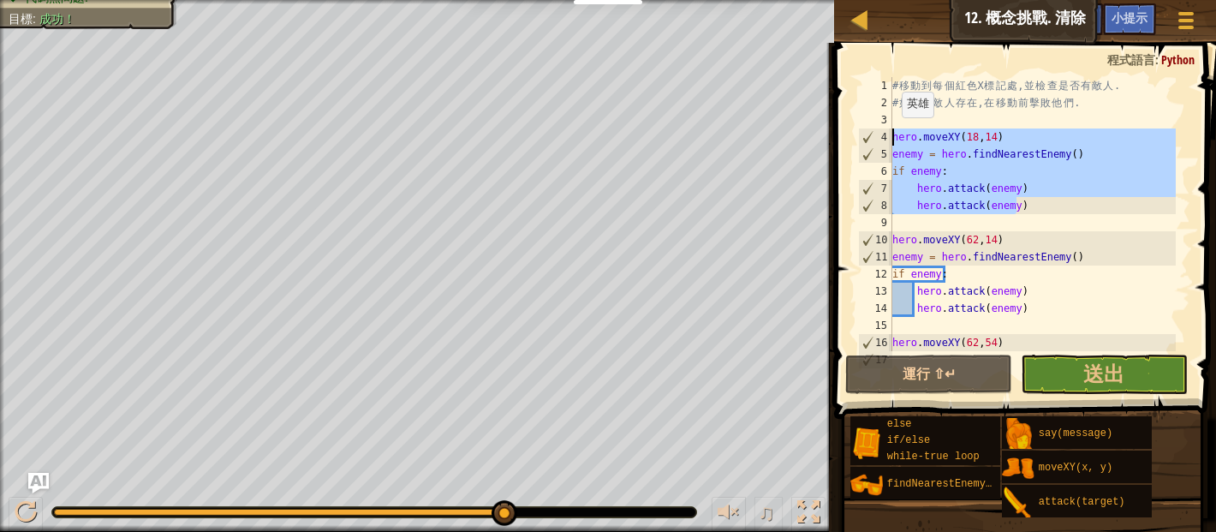
drag, startPoint x: 1029, startPoint y: 206, endPoint x: 889, endPoint y: 133, distance: 158.5
click at [889, 133] on div "hero.attack(enemy) 1 2 3 4 5 6 7 8 9 10 11 12 13 14 15 16 17 # 移 動 到 每 個 紅 色 X …" at bounding box center [1022, 214] width 336 height 274
click at [1078, 239] on div "# 移 動 到 每 個 紅 色 X 標 記 處 , 並 檢 查 是 否 有 敵 人 . # 如 果 有 敵 人 存 在 , 在 移 動 前 擊 敗 他 們 .…" at bounding box center [1032, 231] width 287 height 308
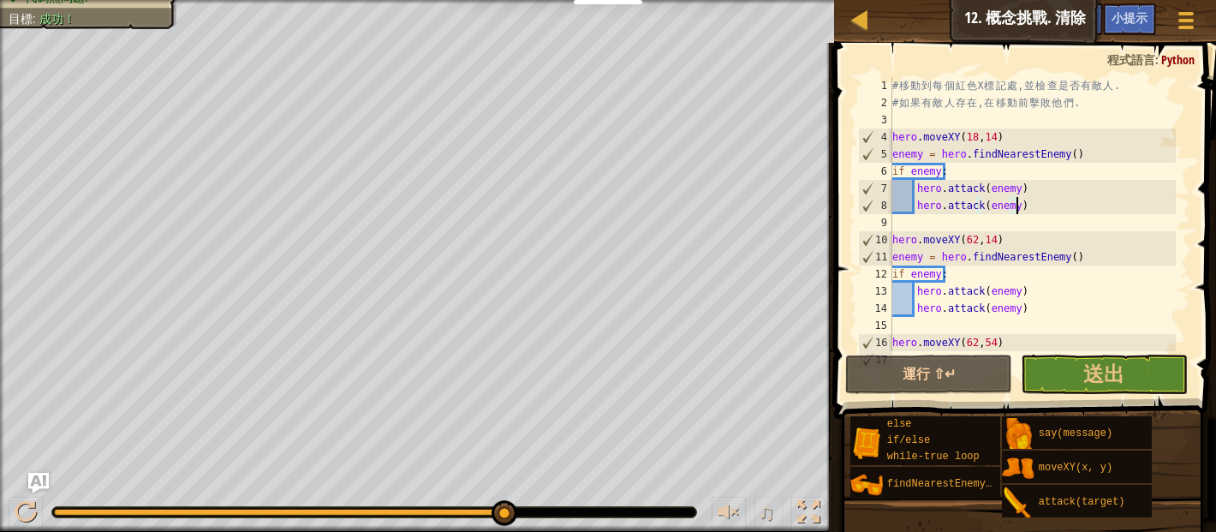
click at [1044, 209] on div "# 移 動 到 每 個 紅 色 X 標 記 處 , 並 檢 查 是 否 有 敵 人 . # 如 果 有 敵 人 存 在 , 在 移 動 前 擊 敗 他 們 .…" at bounding box center [1032, 231] width 287 height 308
type textarea "hero.attack(enemy)"
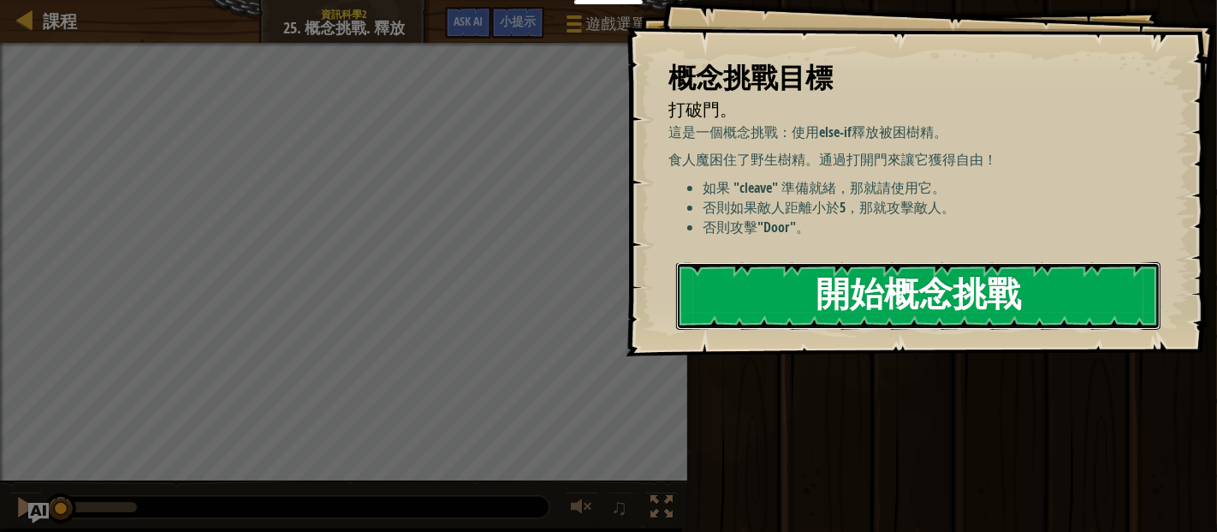
click at [838, 299] on button "開始概念挑戰" at bounding box center [918, 296] width 485 height 68
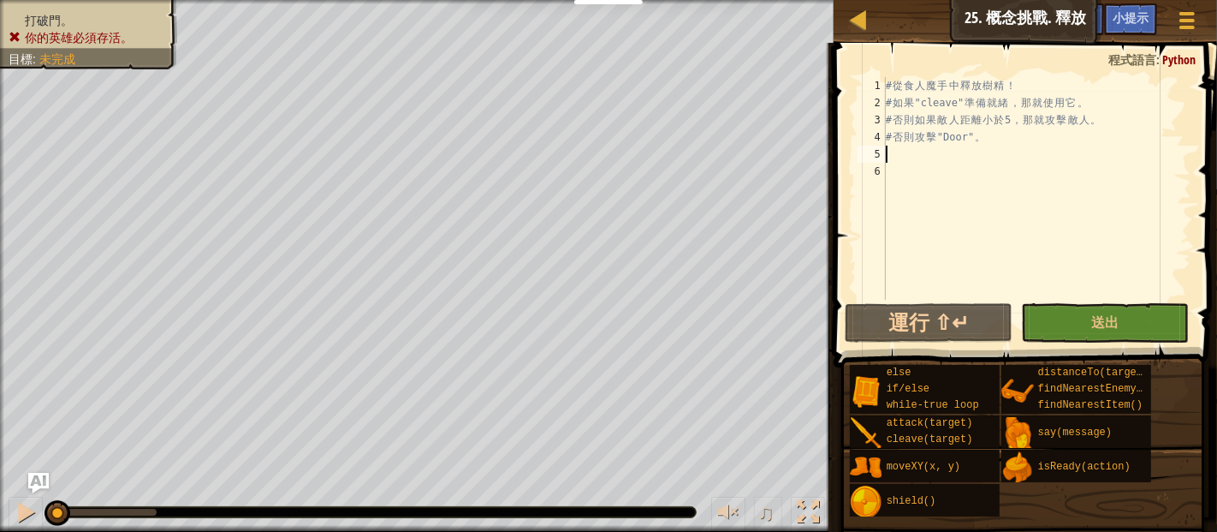
click at [908, 155] on div "# 從 食 人 魔 手 中 釋 放 樹 精 ！ # 如 果 "cleave" 準 備 就 緒 ， 那 就 使 用 它 。 # 否 則 如 果 敵 人 距 離 …" at bounding box center [1037, 205] width 309 height 257
click at [902, 163] on div "# 從 食 人 魔 手 中 釋 放 樹 精 ！ # 如 果 "cleave" 準 備 就 緒 ， 那 就 使 用 它 。 # 否 則 如 果 敵 人 距 離 …" at bounding box center [1037, 205] width 309 height 257
drag, startPoint x: 1104, startPoint y: 102, endPoint x: 867, endPoint y: 102, distance: 236.3
click at [867, 102] on div "1 2 3 4 5 6 # 從 食 人 魔 手 中 釋 放 樹 精 ！ # 如 果 "cleave" 準 備 就 緒 ， 那 就 使 用 它 。 # 否 則 …" at bounding box center [1022, 188] width 337 height 223
click at [1009, 135] on div "# 從 食 人 魔 手 中 釋 放 樹 精 ！ # 如 果 "cleave" 準 備 就 緒 ， 那 就 使 用 它 。 # 否 則 如 果 敵 人 距 離 …" at bounding box center [1037, 205] width 309 height 257
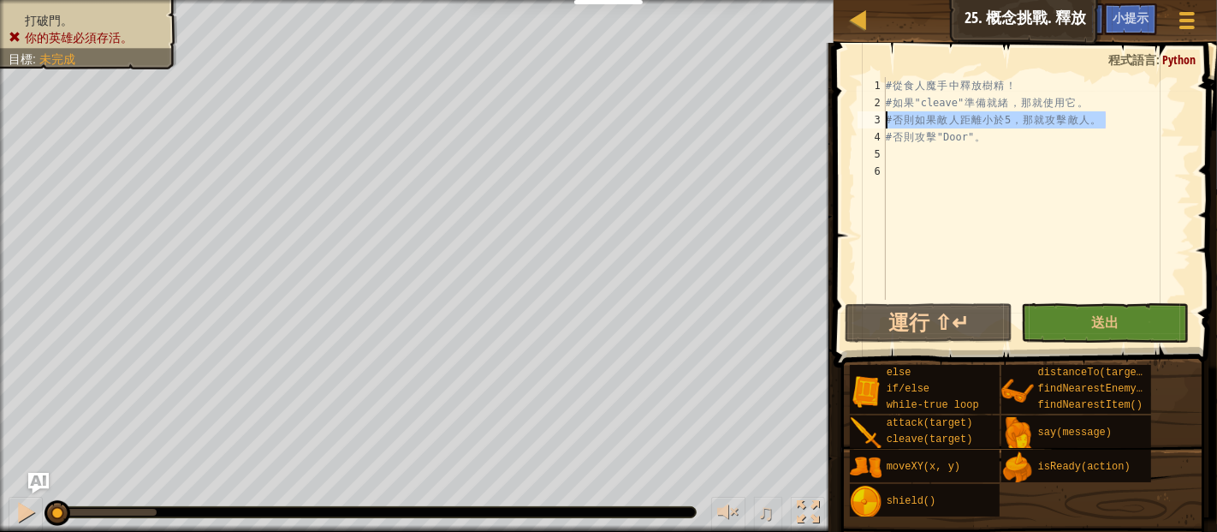
drag, startPoint x: 1116, startPoint y: 124, endPoint x: 866, endPoint y: 126, distance: 250.0
click at [866, 126] on div "# 否則攻擊"Door"。 1 2 3 4 5 6 # 從 食 人 魔 手 中 釋 放 樹 精 ！ # 如 果 "cleave" 準 備 就 緒 ， 那 就 …" at bounding box center [1022, 188] width 337 height 223
click at [1000, 142] on div "# 從 食 人 魔 手 中 釋 放 樹 精 ！ # 如 果 "cleave" 準 備 就 緒 ， 那 就 使 用 它 。 # 否 則 如 果 敵 人 距 離 …" at bounding box center [1037, 205] width 309 height 257
type textarea "# 否則攻擊"Door"。"
click at [1000, 142] on div "# 從 食 人 魔 手 中 釋 放 樹 精 ！ # 如 果 "cleave" 準 備 就 緒 ， 那 就 使 用 它 。 # 否 則 如 果 敵 人 距 離 …" at bounding box center [1037, 205] width 309 height 257
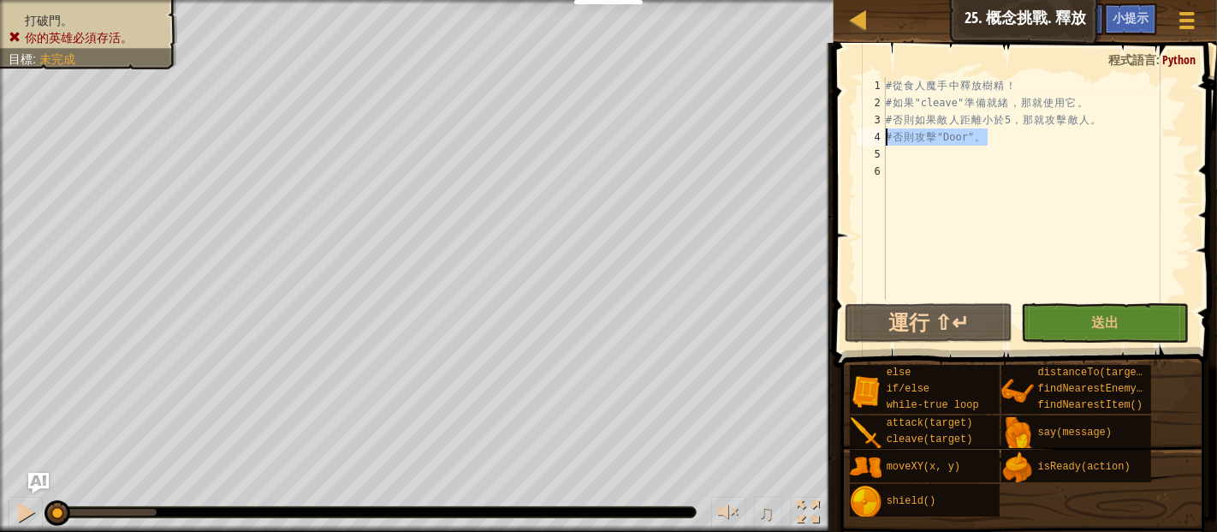
drag, startPoint x: 1000, startPoint y: 142, endPoint x: 883, endPoint y: 139, distance: 117.3
click at [883, 139] on div "# 否則攻擊"Door"。 1 2 3 4 5 6 # 從 食 人 魔 手 中 釋 放 樹 精 ！ # 如 果 "cleave" 準 備 就 緒 ， 那 就 …" at bounding box center [1022, 188] width 337 height 223
click at [999, 150] on div "# 從 食 人 魔 手 中 釋 放 樹 精 ！ # 如 果 "cleave" 準 備 就 緒 ， 那 就 使 用 它 。 # 否 則 如 果 敵 人 距 離 …" at bounding box center [1037, 205] width 309 height 257
click at [919, 172] on div "# 從 食 人 魔 手 中 釋 放 樹 精 ！ # 如 果 "cleave" 準 備 就 緒 ， 那 就 使 用 它 。 # 否 則 如 果 敵 人 距 離 …" at bounding box center [1037, 205] width 309 height 257
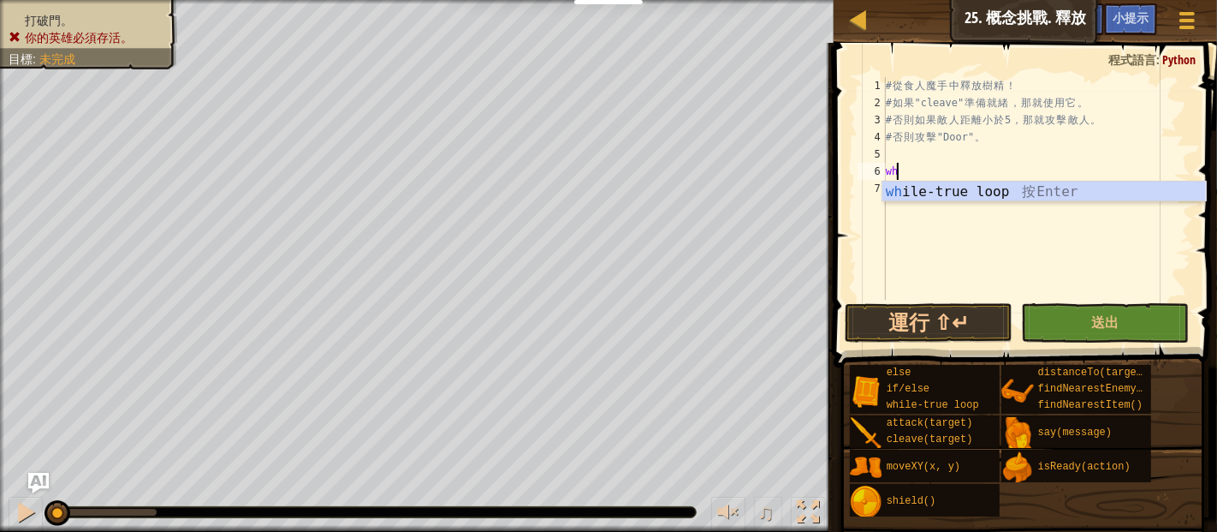
type textarea "whi"
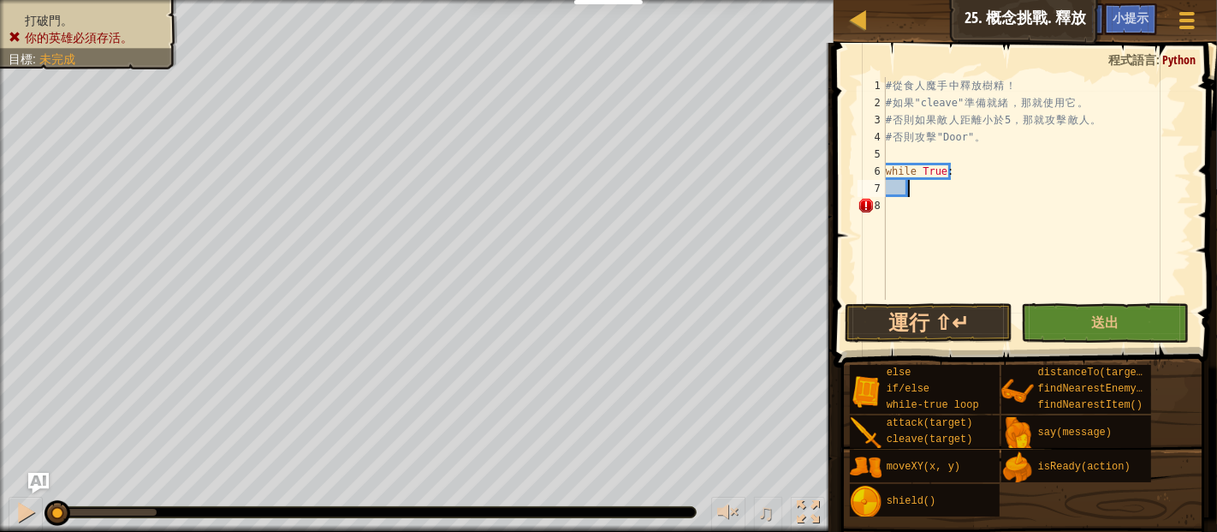
click at [925, 192] on div "# 從 食 人 魔 手 中 釋 放 樹 精 ！ # 如 果 "cleave" 準 備 就 緒 ， 那 就 使 用 它 。 # 否 則 如 果 敵 人 距 離 …" at bounding box center [1037, 205] width 309 height 257
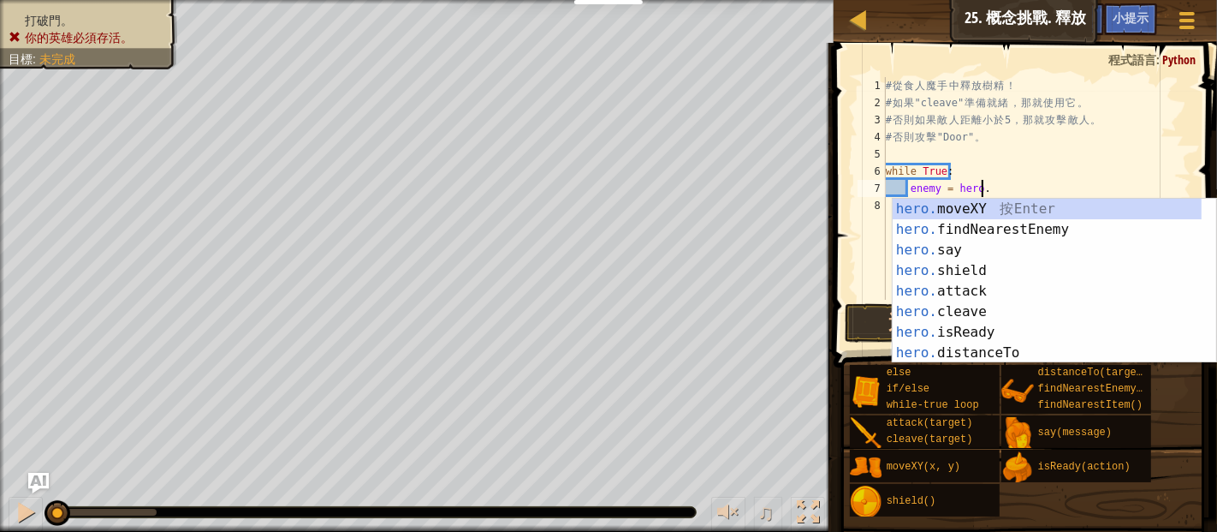
scroll to position [8, 7]
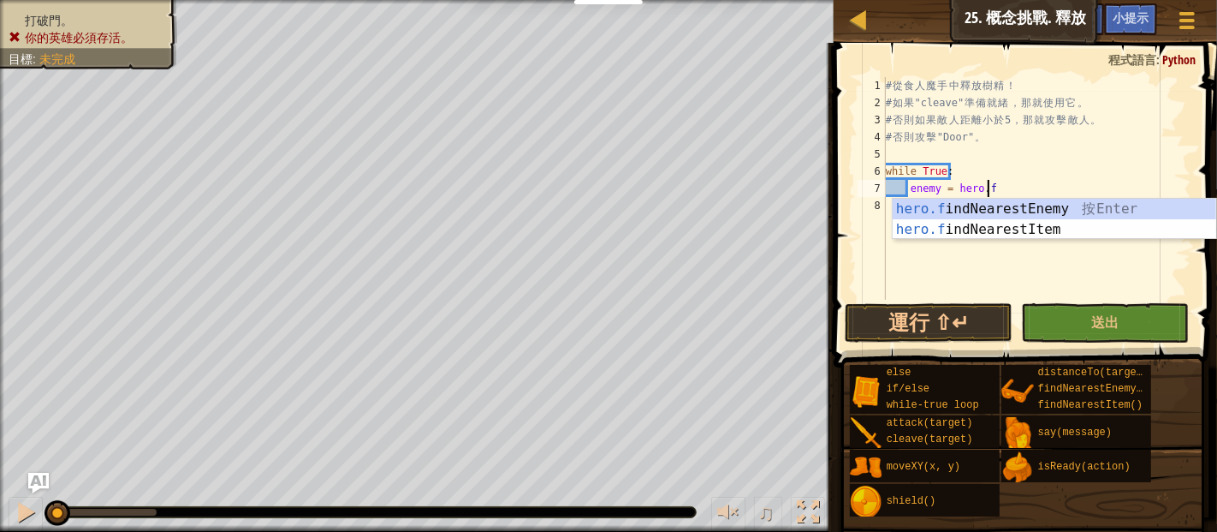
type textarea "enemy = [DOMAIN_NAME]"
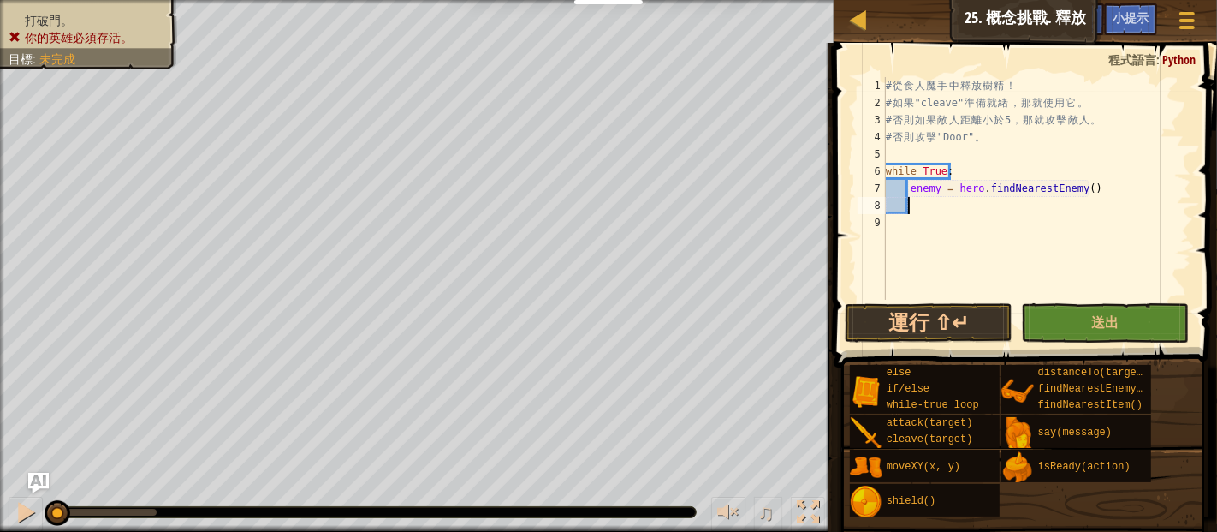
click at [916, 204] on div "# 從 食 人 魔 手 中 釋 放 樹 精 ！ # 如 果 "cleave" 準 備 就 緒 ， 那 就 使 用 它 。 # 否 則 如 果 敵 人 距 離 …" at bounding box center [1037, 205] width 309 height 257
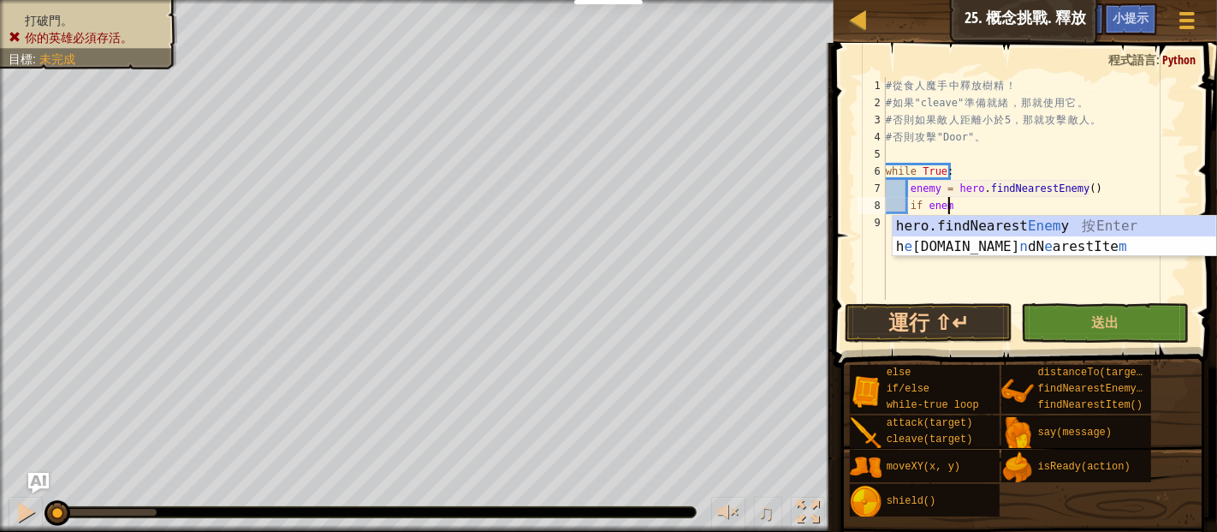
scroll to position [8, 4]
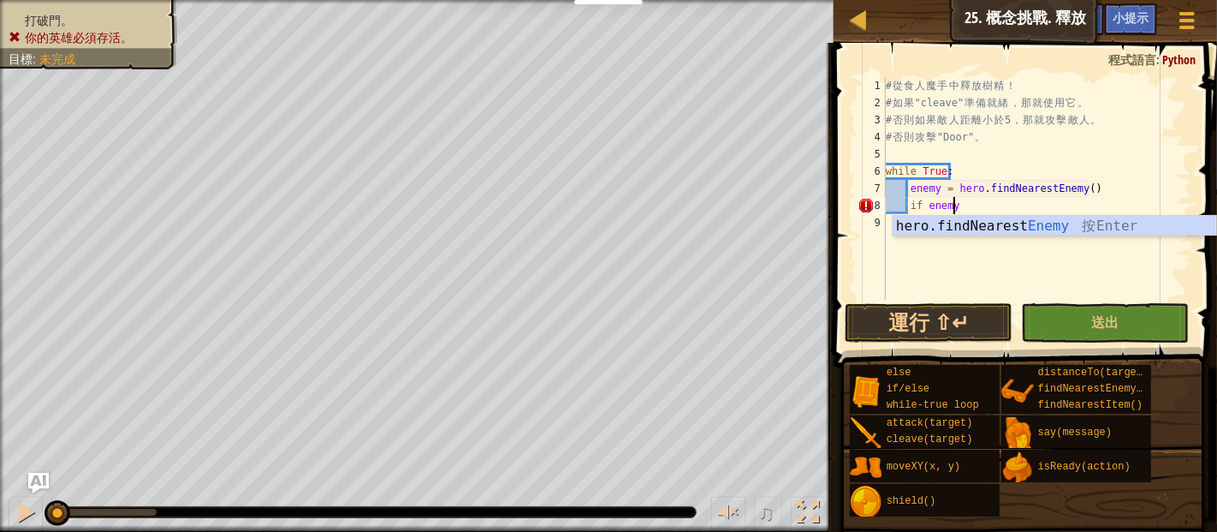
type textarea "if enemy:"
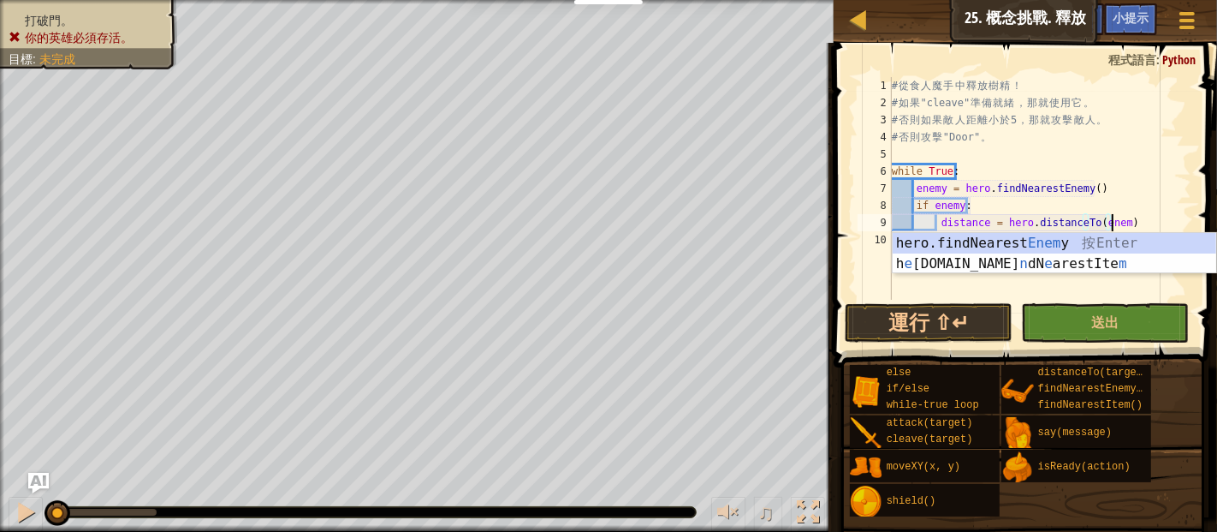
scroll to position [8, 17]
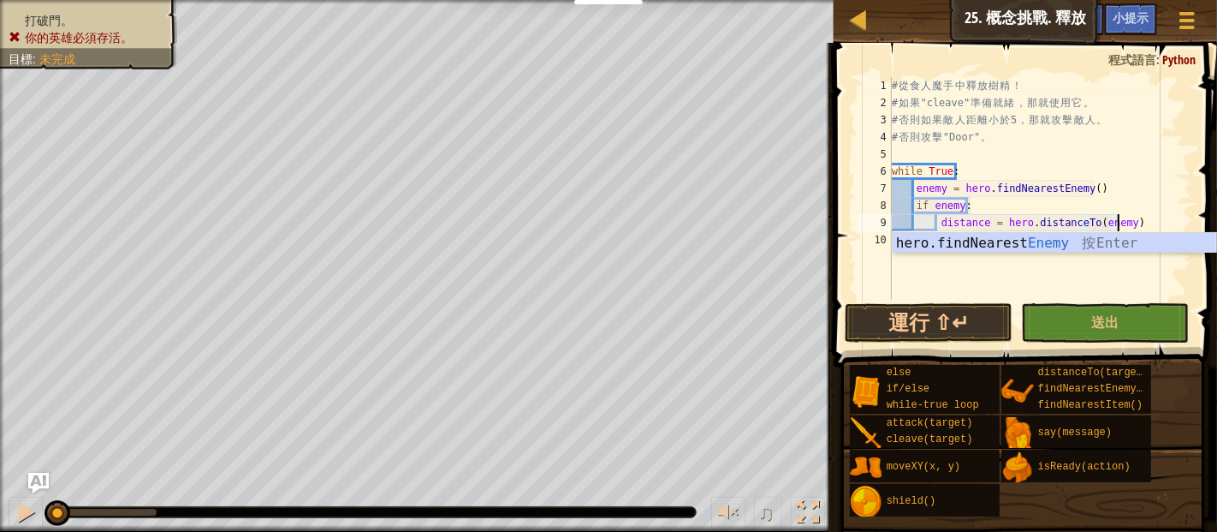
type textarea "distance = hero.distanceTo(enemy)"
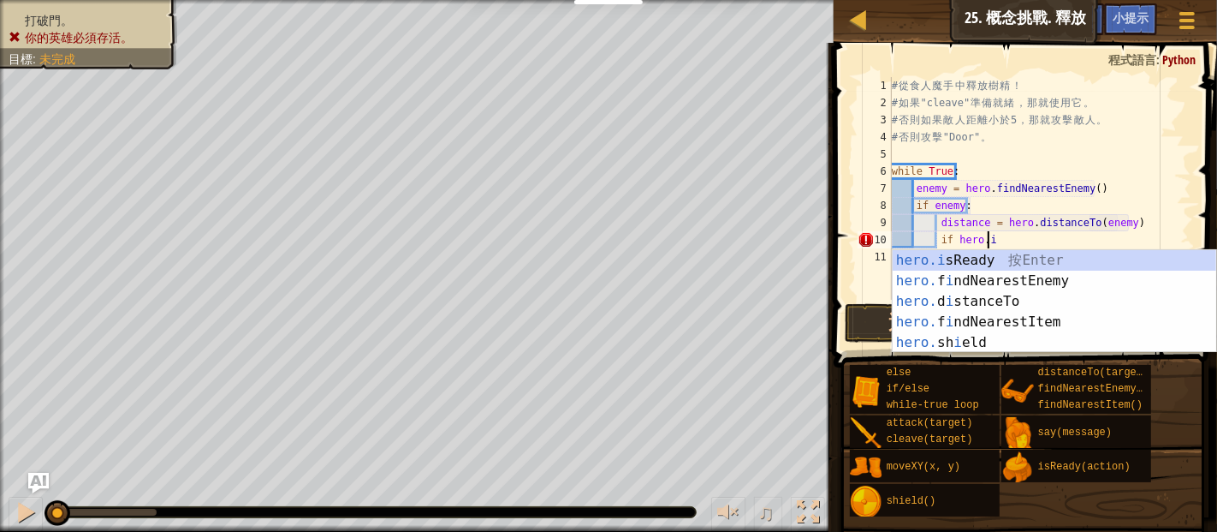
scroll to position [8, 7]
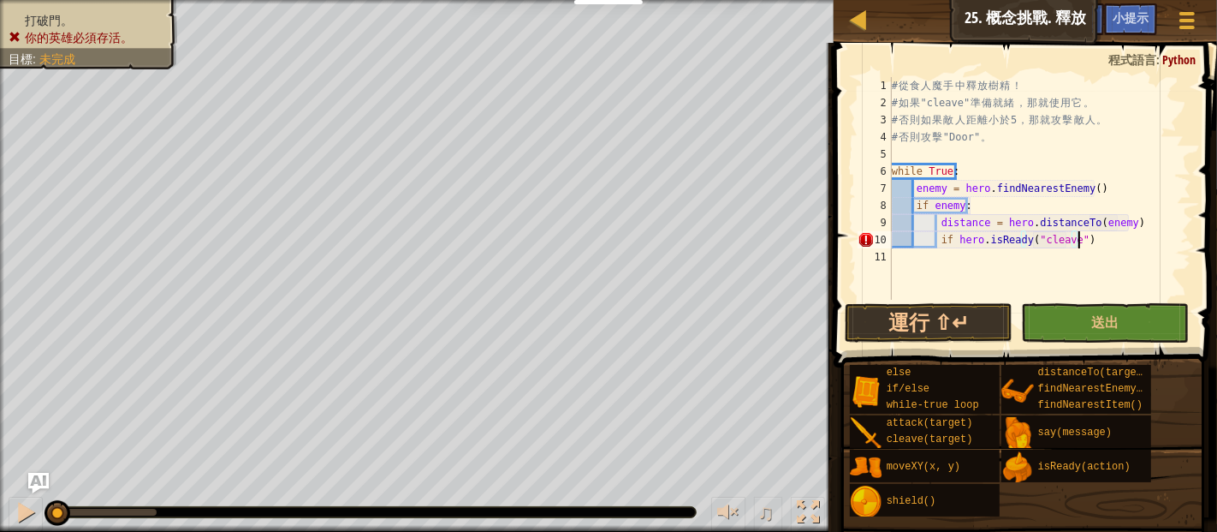
type textarea "if hero.isReady("cleave"):"
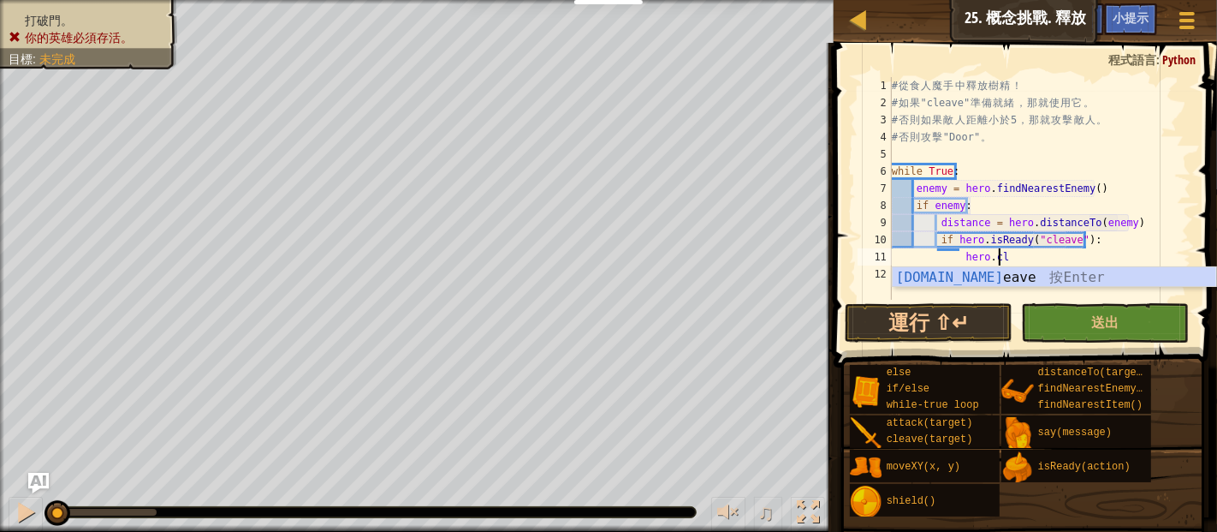
type textarea "hero.cleave(enemy)"
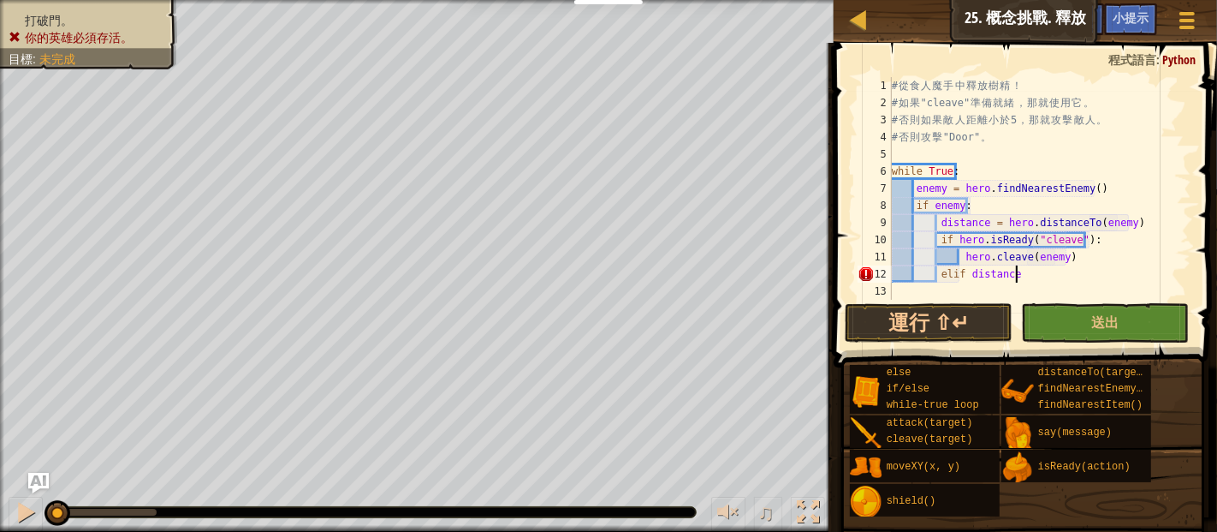
scroll to position [8, 9]
type textarea "elif distance < 5:"
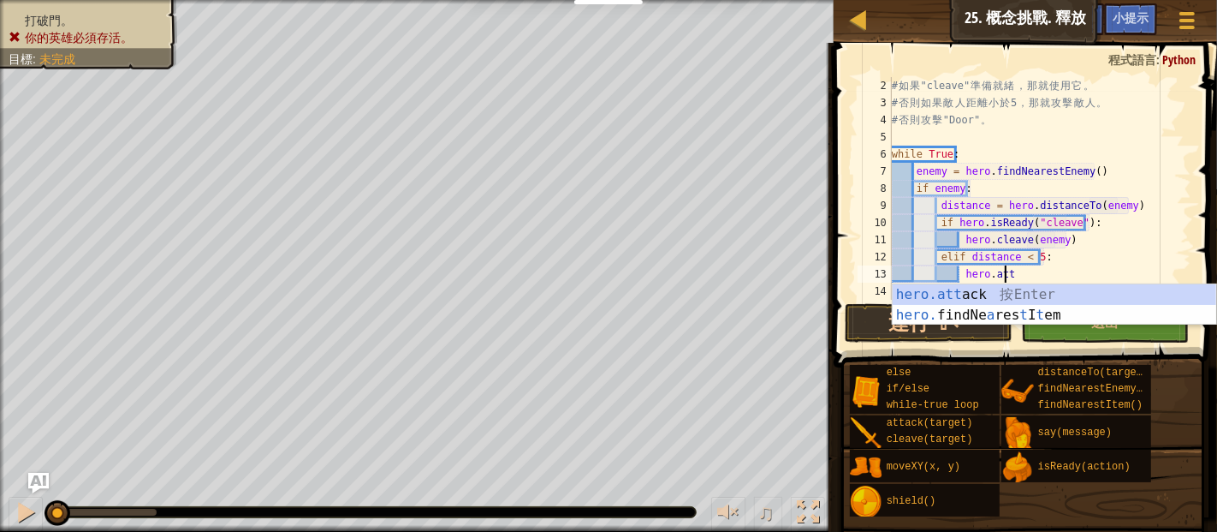
scroll to position [8, 8]
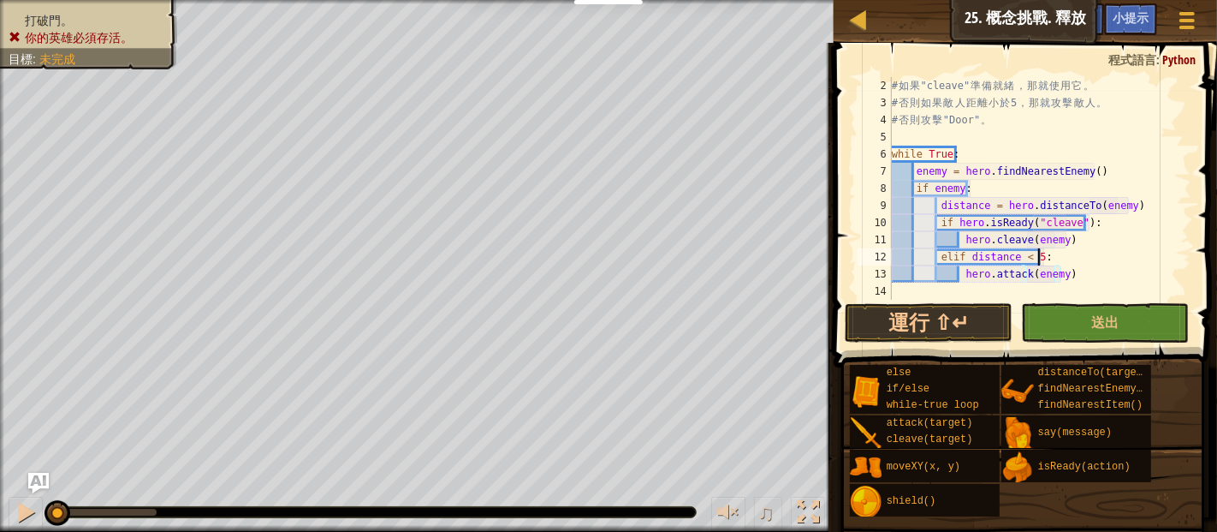
click at [1062, 253] on div "# 如 果 "cleave" 準 備 就 緒 ， 那 就 使 用 它 。 # 否 則 如 果 敵 人 距 離 小 於 5 ， 那 就 攻 擊 敵 人 。 # …" at bounding box center [1033, 205] width 289 height 257
click at [1073, 242] on div "# 如 果 "cleave" 準 備 就 緒 ， 那 就 使 用 它 。 # 否 則 如 果 敵 人 距 離 小 於 5 ， 那 就 攻 擊 敵 人 。 # …" at bounding box center [1033, 205] width 289 height 257
click at [1073, 272] on div "# 如 果 "cleave" 準 備 就 緒 ， 那 就 使 用 它 。 # 否 則 如 果 敵 人 距 離 小 於 5 ， 那 就 攻 擊 敵 人 。 # …" at bounding box center [1033, 205] width 289 height 257
type textarea "hero.attack(enemy)"
click at [1070, 272] on div "# 如 果 "cleave" 準 備 就 緒 ， 那 就 使 用 它 。 # 否 則 如 果 敵 人 距 離 小 於 5 ， 那 就 攻 擊 敵 人 。 # …" at bounding box center [1033, 205] width 289 height 257
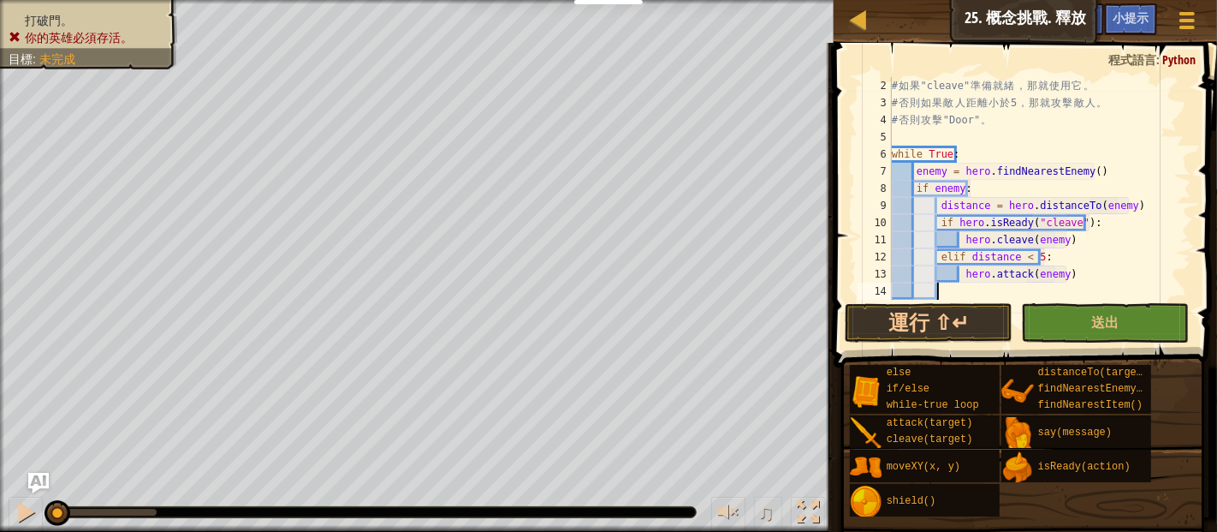
scroll to position [8, 2]
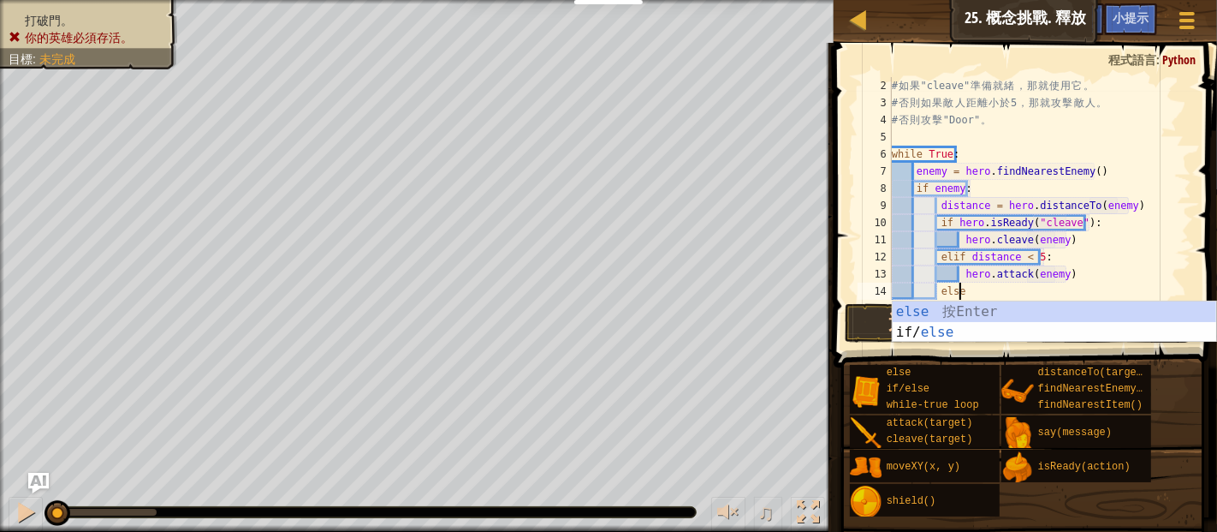
type textarea "else:"
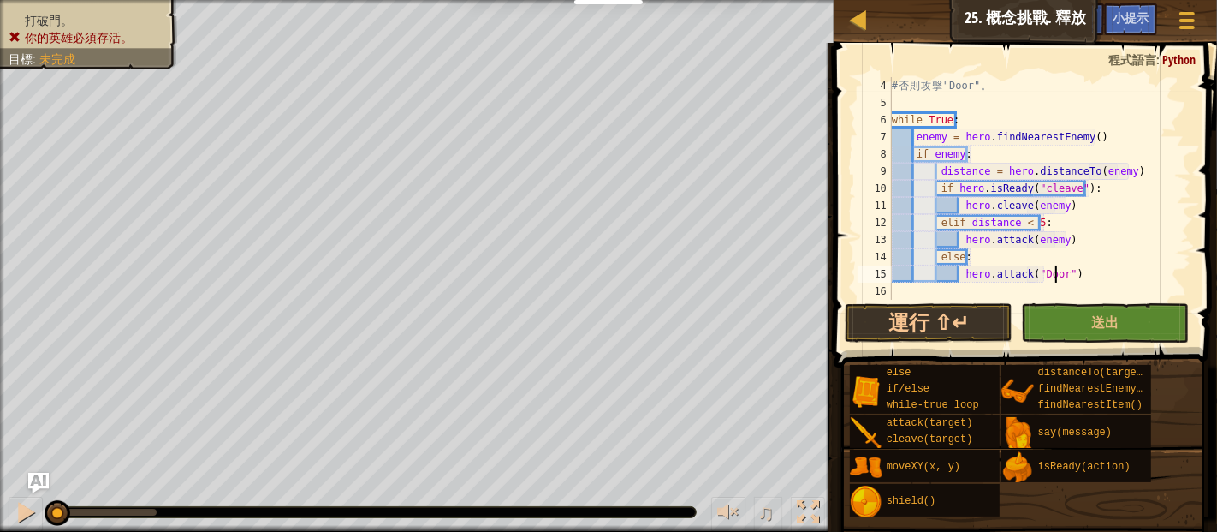
scroll to position [8, 13]
type textarea "hero.attack("Door")"
click at [920, 329] on button "運行 ⇧↵" at bounding box center [929, 322] width 168 height 39
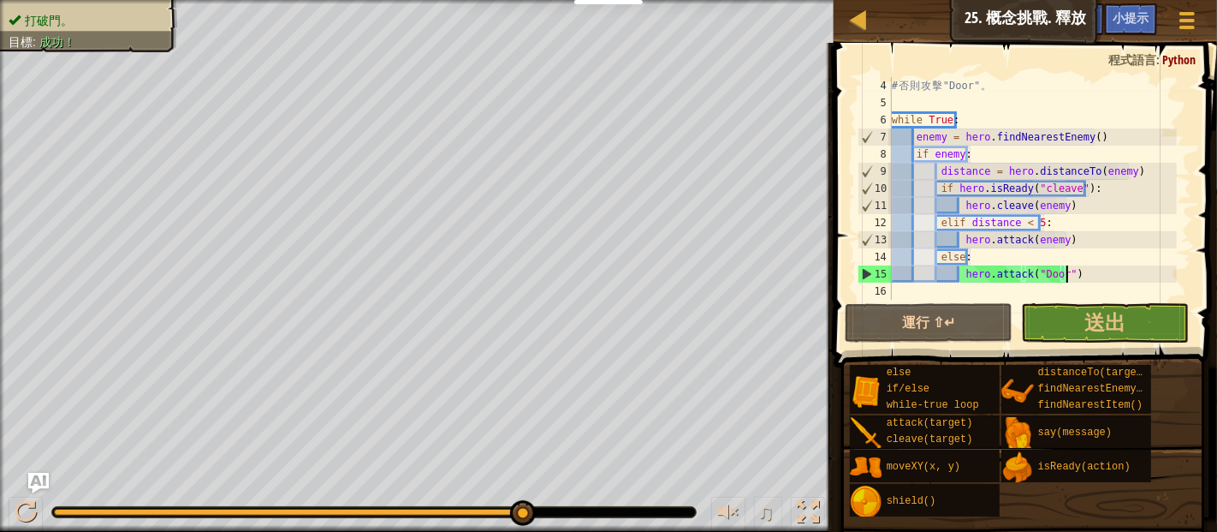
click at [1090, 271] on div "# 否 則 攻 擊 "Door" 。 while True : enemy = hero . findNearestEnemy ( ) if enemy : …" at bounding box center [1033, 205] width 289 height 257
click at [1091, 265] on div "# 否 則 攻 擊 "Door" 。 while True : enemy = hero . findNearestEnemy ( ) if enemy : …" at bounding box center [1033, 205] width 289 height 257
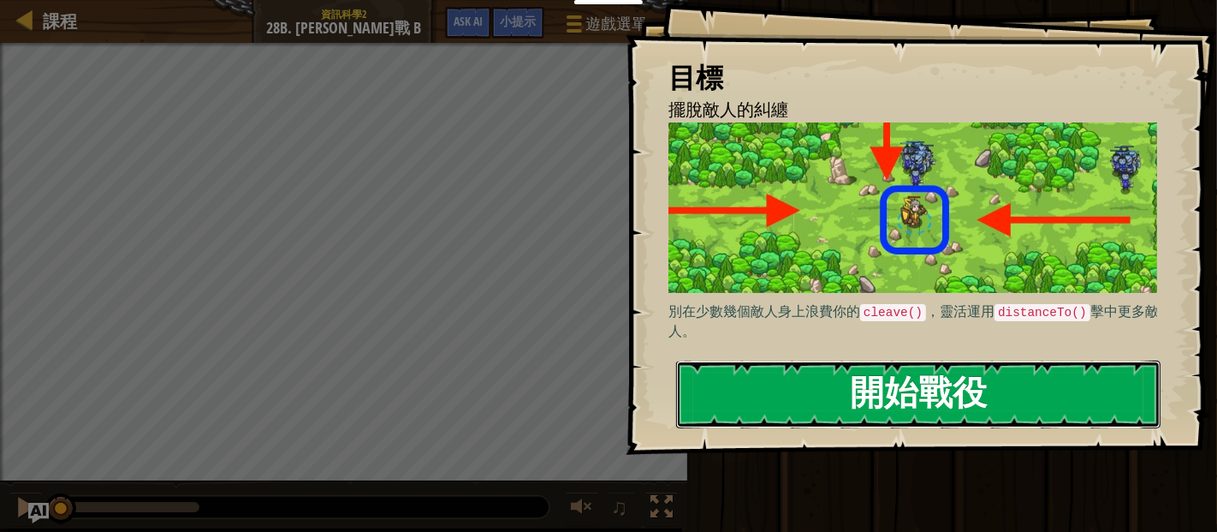
click at [901, 384] on button "開始戰役" at bounding box center [918, 394] width 485 height 68
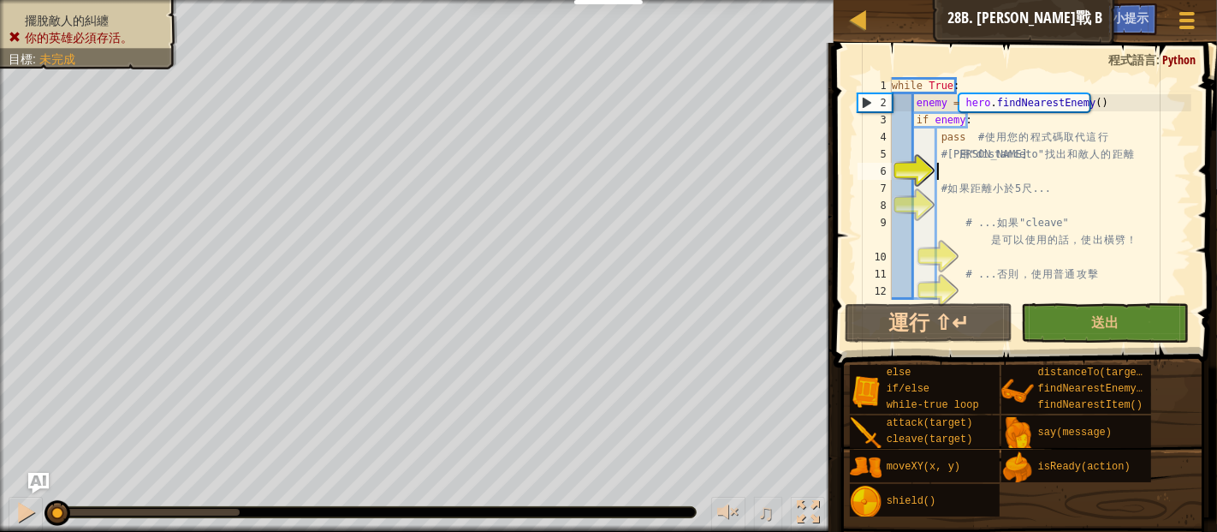
click at [970, 177] on div "while True : enemy = hero . findNearestEnemy ( ) if enemy : pass # 使 用 您 的 程 式 …" at bounding box center [1040, 205] width 303 height 257
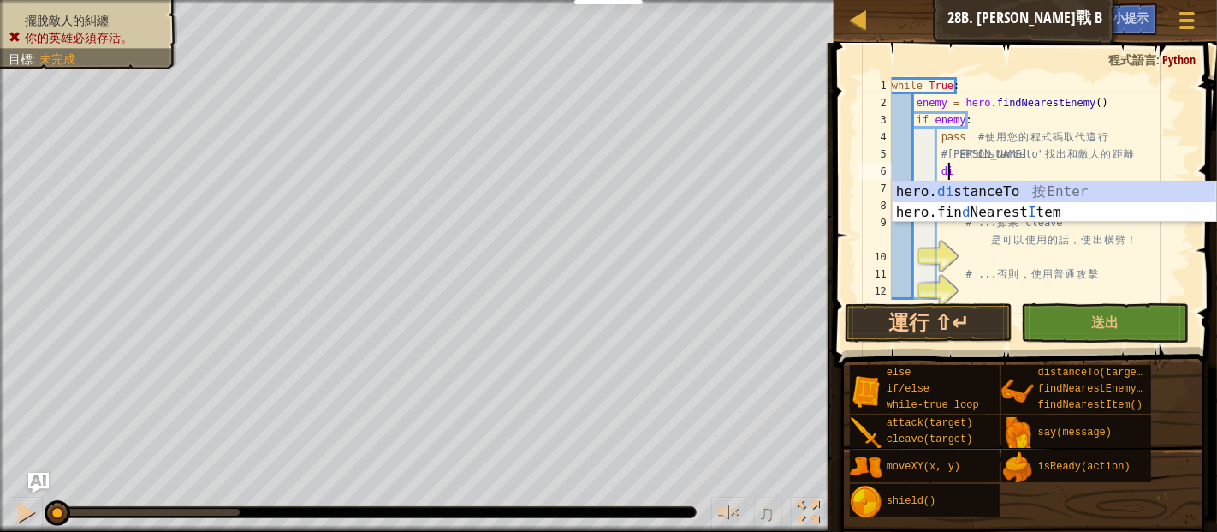
type textarea "d"
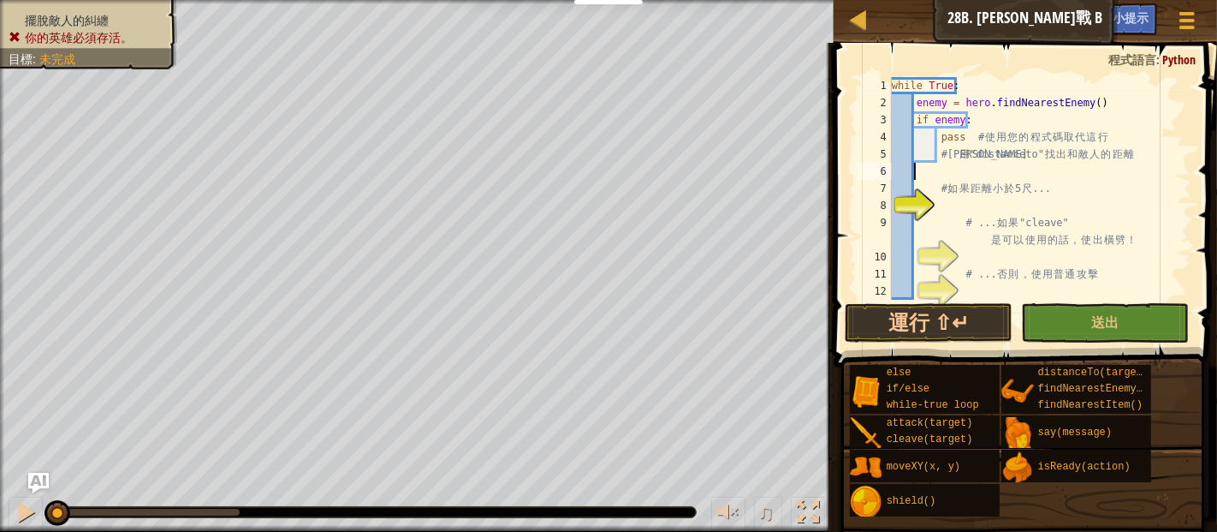
scroll to position [8, 0]
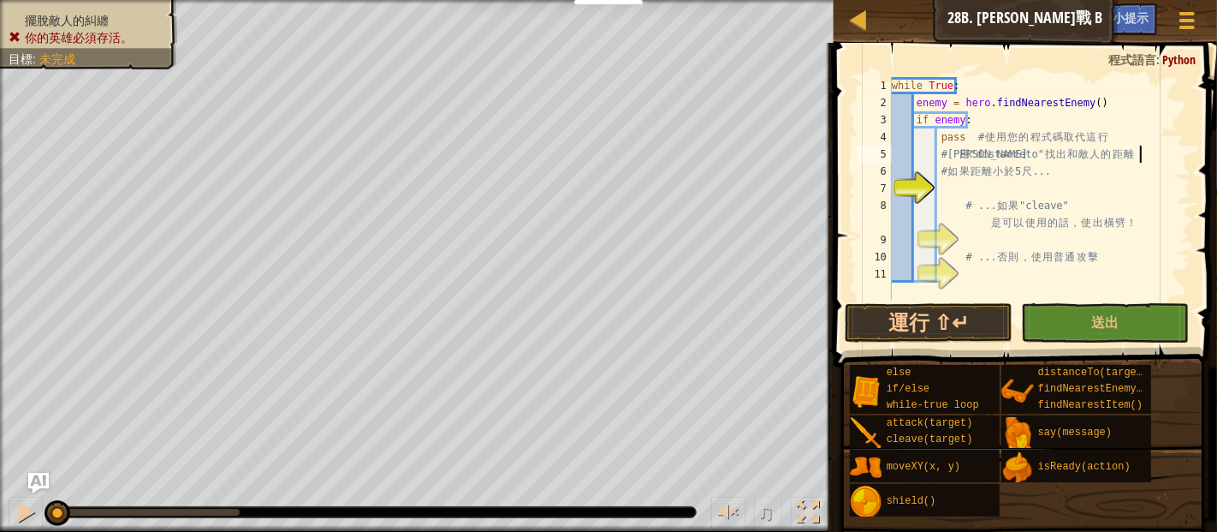
type textarea "# 利用 "distanceto" 找出和敵人的距離"
